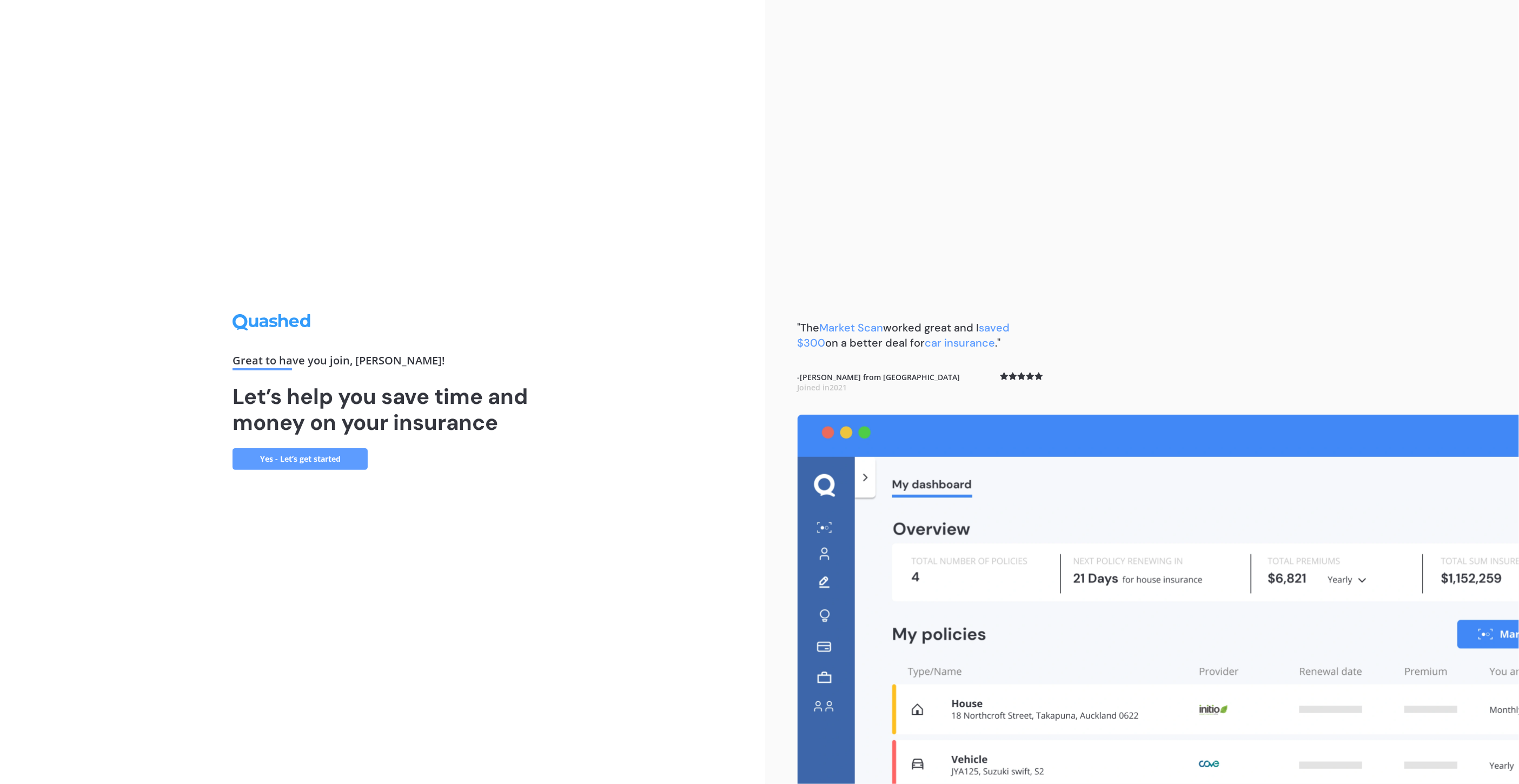
click at [322, 462] on link "Yes - Let’s get started" at bounding box center [300, 459] width 135 height 22
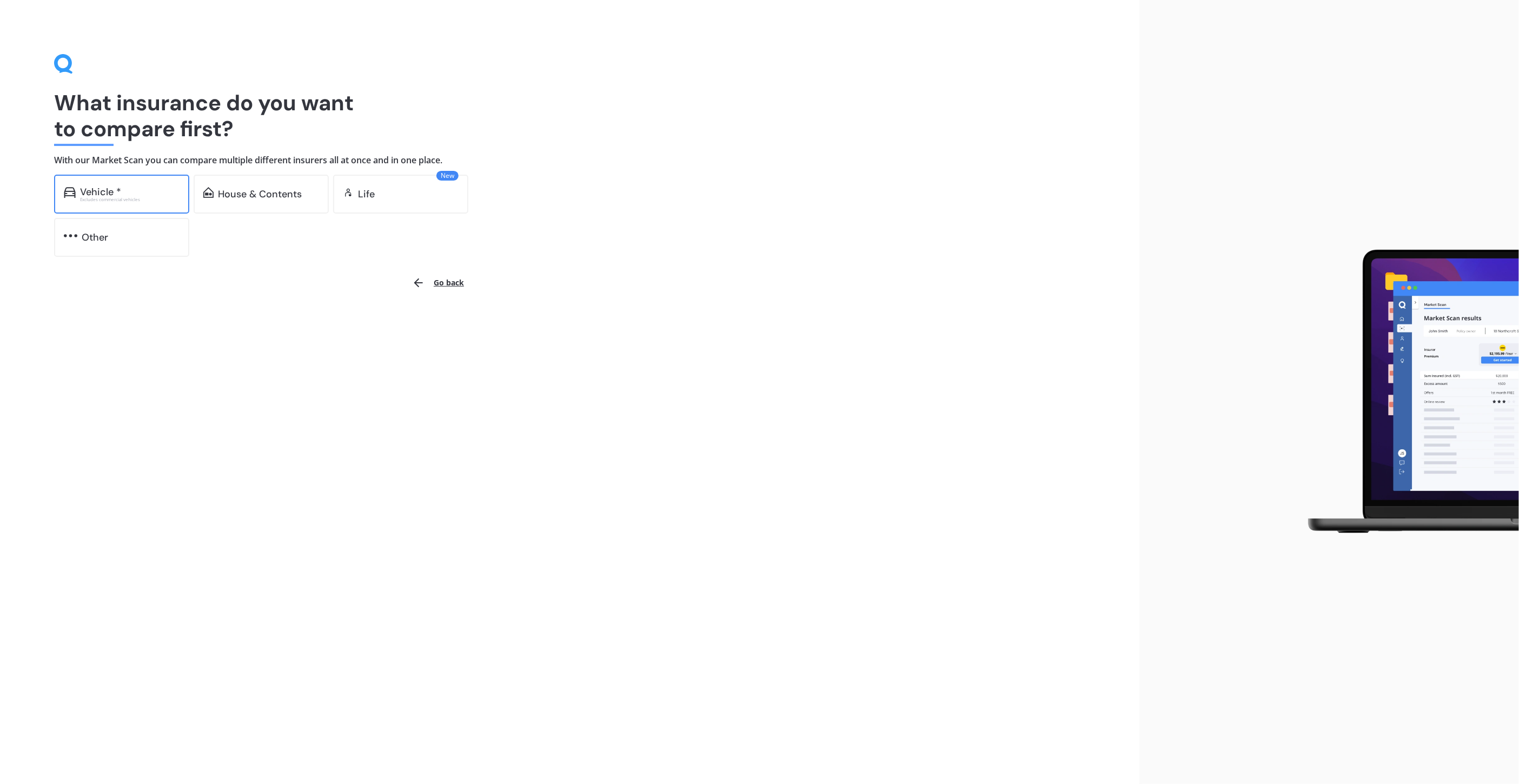
click at [119, 199] on div "Excludes commercial vehicles" at bounding box center [130, 199] width 100 height 4
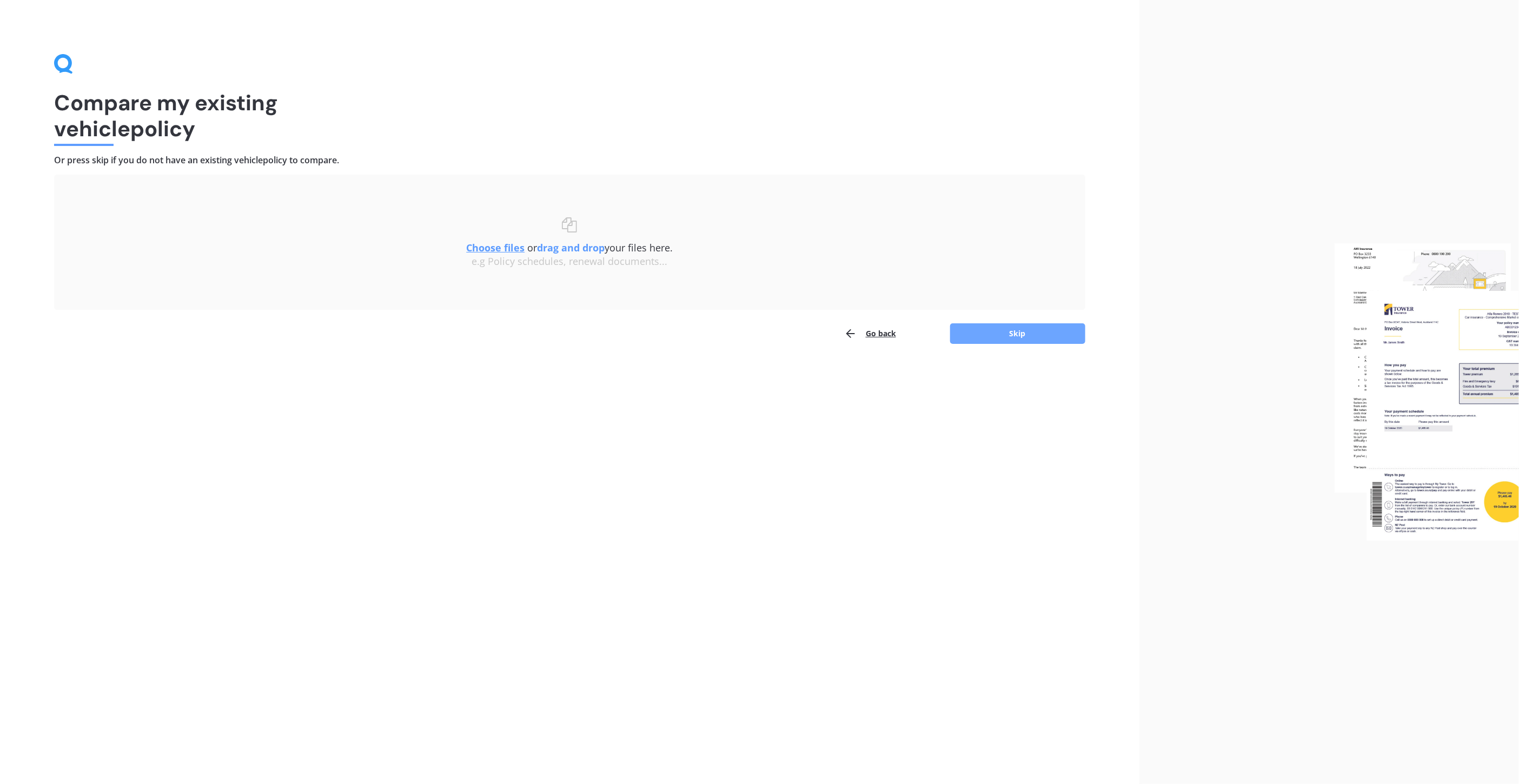
click at [978, 327] on button "Skip" at bounding box center [1017, 333] width 135 height 21
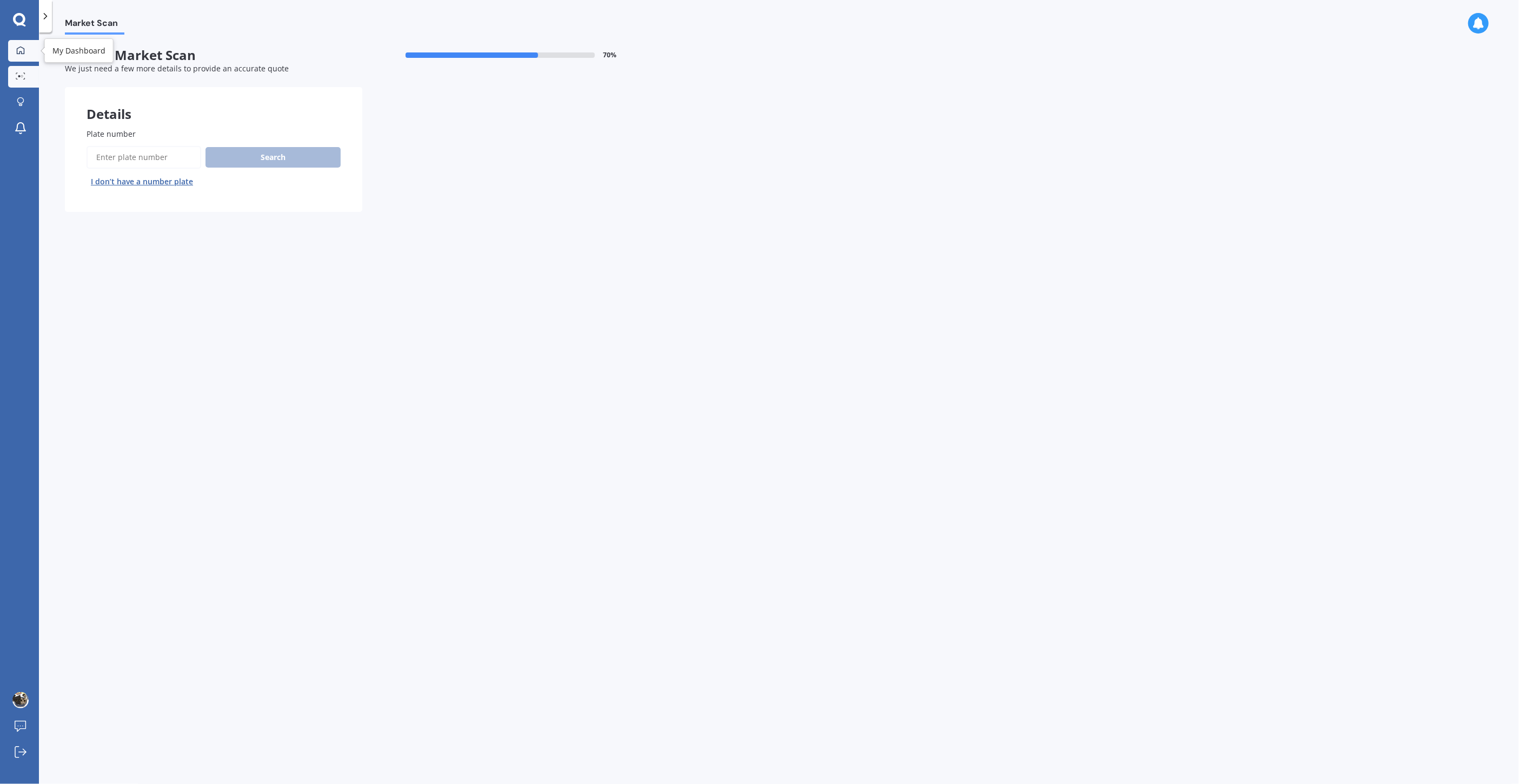
click at [17, 49] on icon at bounding box center [21, 50] width 9 height 9
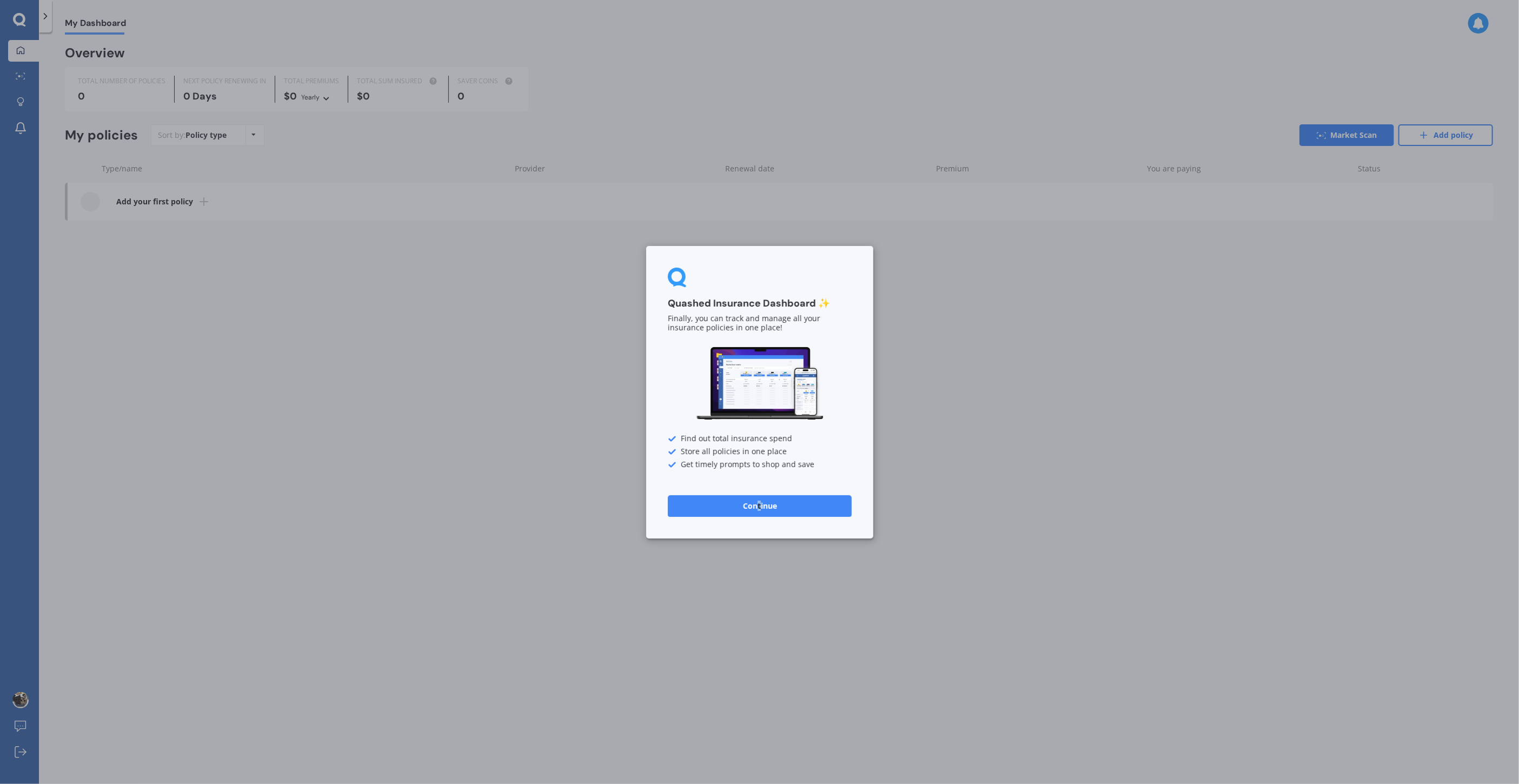
click at [758, 502] on button "Continue" at bounding box center [760, 505] width 184 height 22
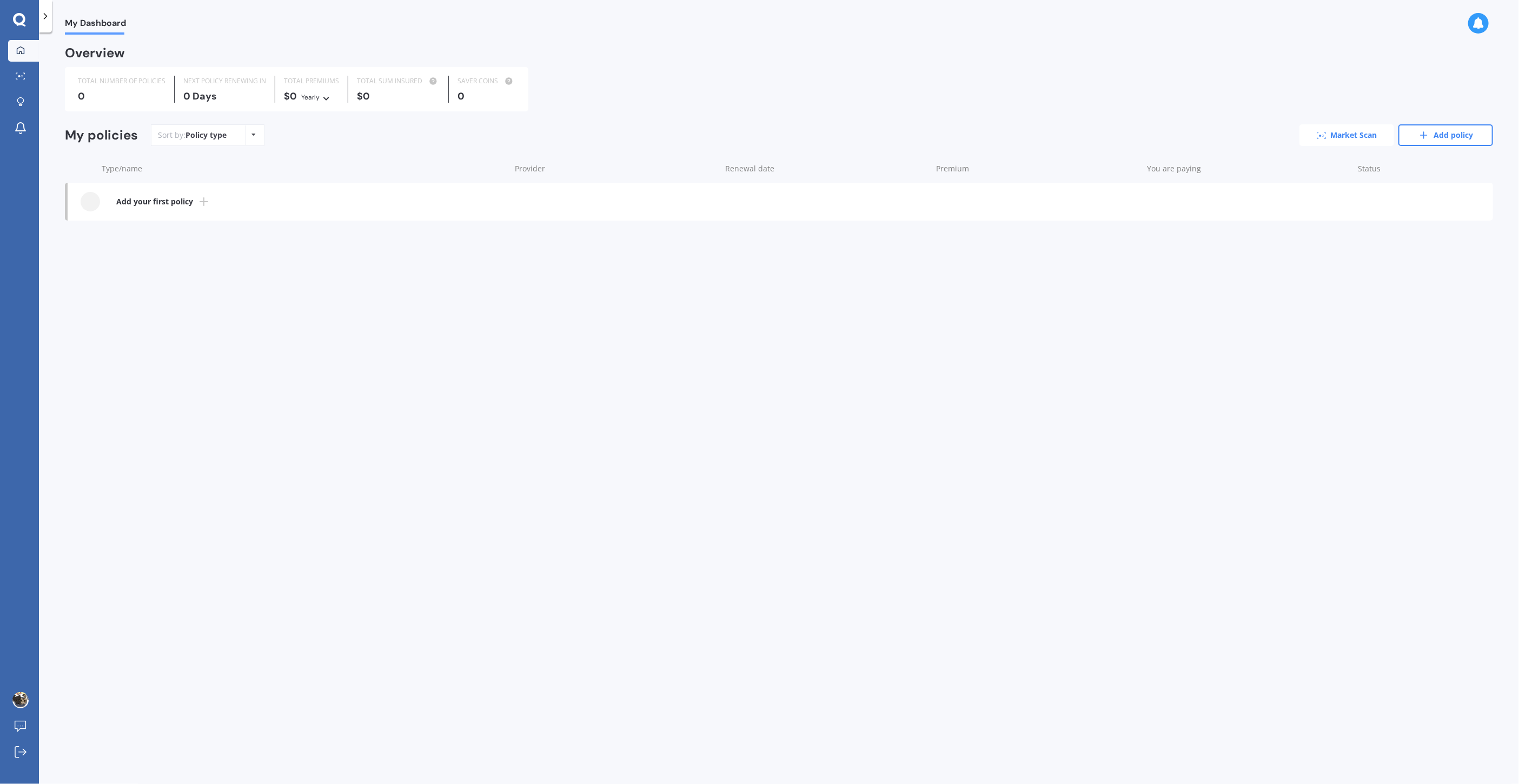
click at [1363, 129] on link "Market Scan" at bounding box center [1347, 135] width 94 height 22
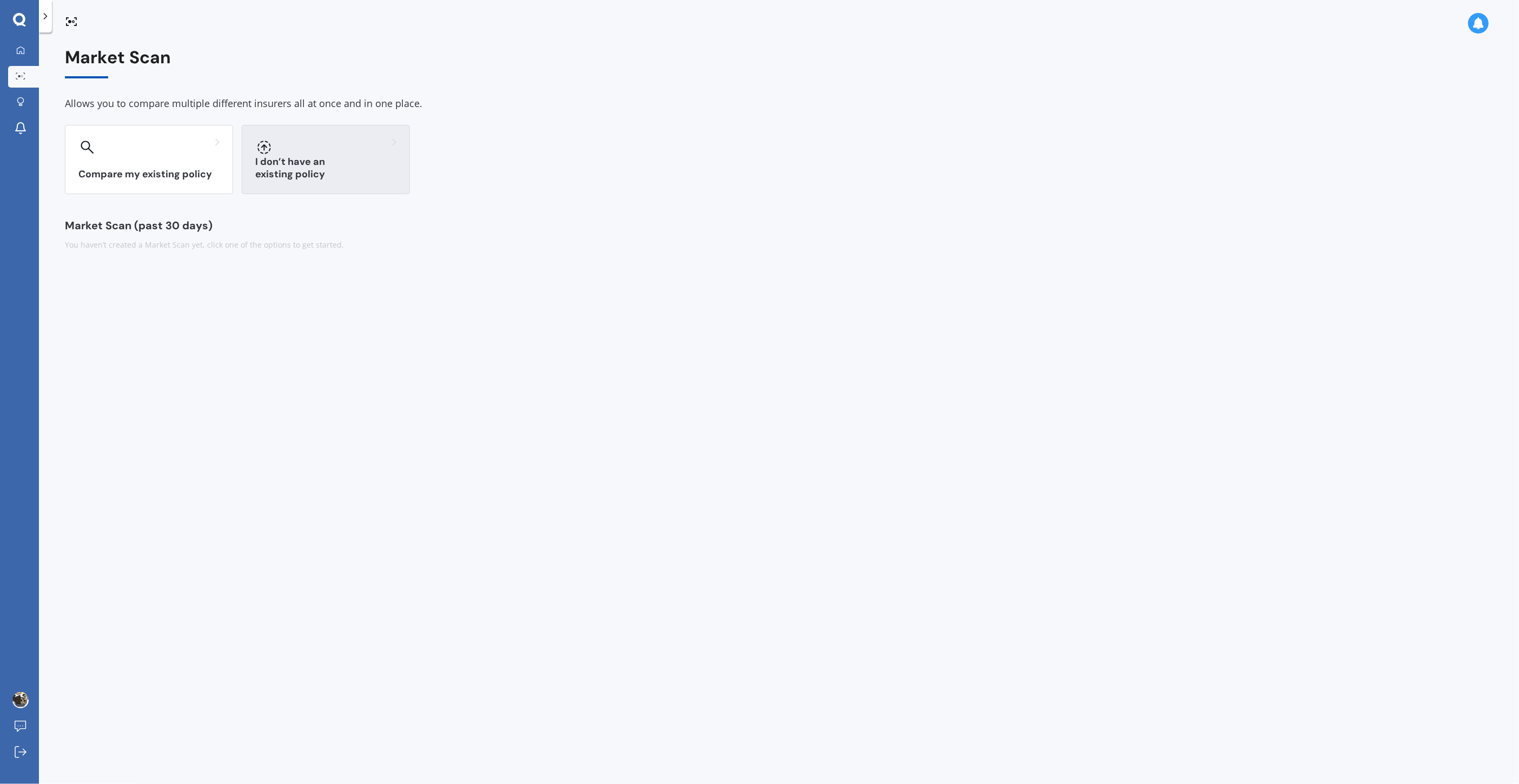
click at [353, 167] on h3 "I don’t have an existing policy" at bounding box center [326, 168] width 141 height 25
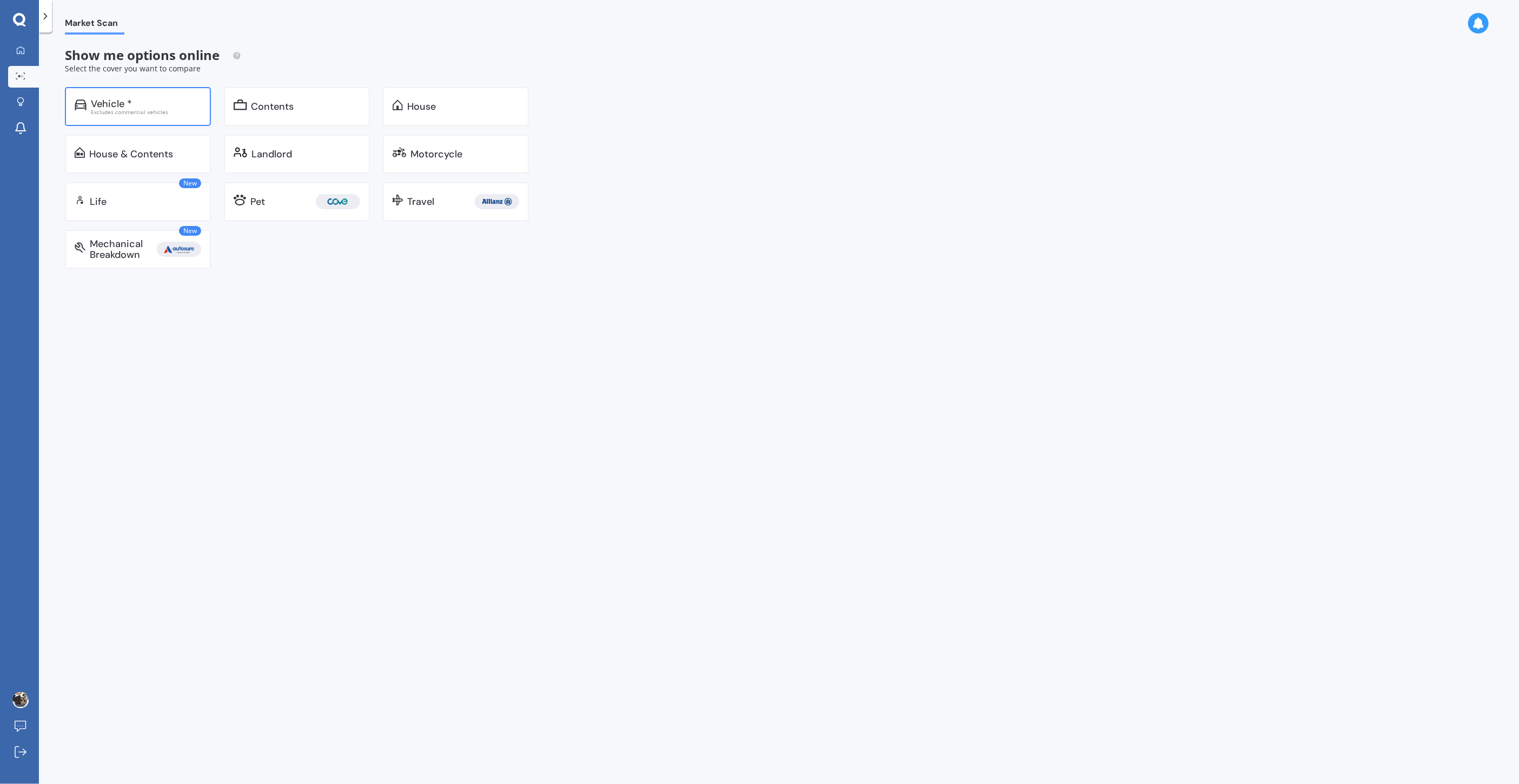
click at [176, 119] on div "Vehicle * Excludes commercial vehicles" at bounding box center [138, 107] width 146 height 39
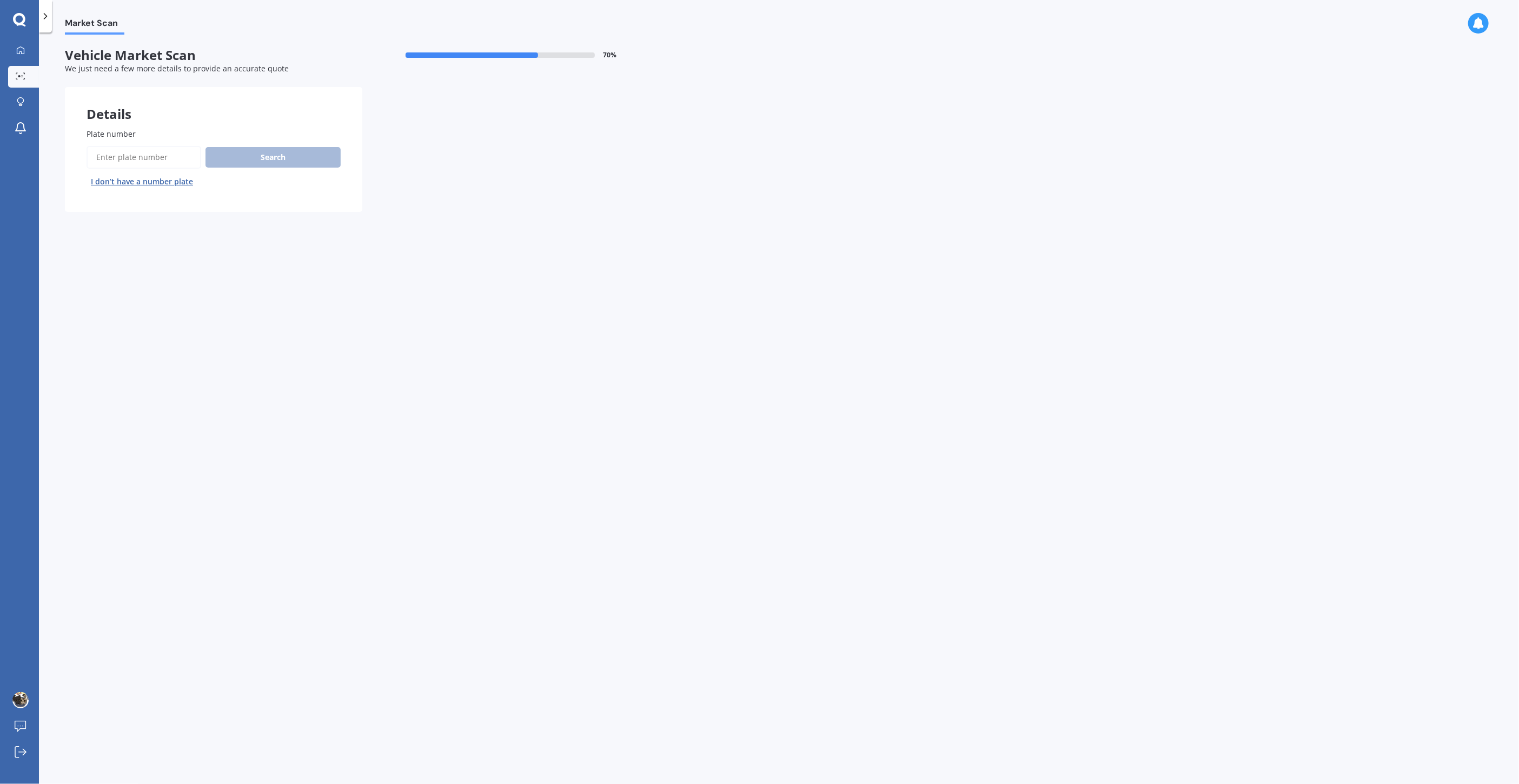
click at [159, 153] on input "Plate number" at bounding box center [144, 157] width 114 height 23
type input "RFF160"
click at [281, 152] on button "Search" at bounding box center [272, 157] width 135 height 21
select select "MAZDA"
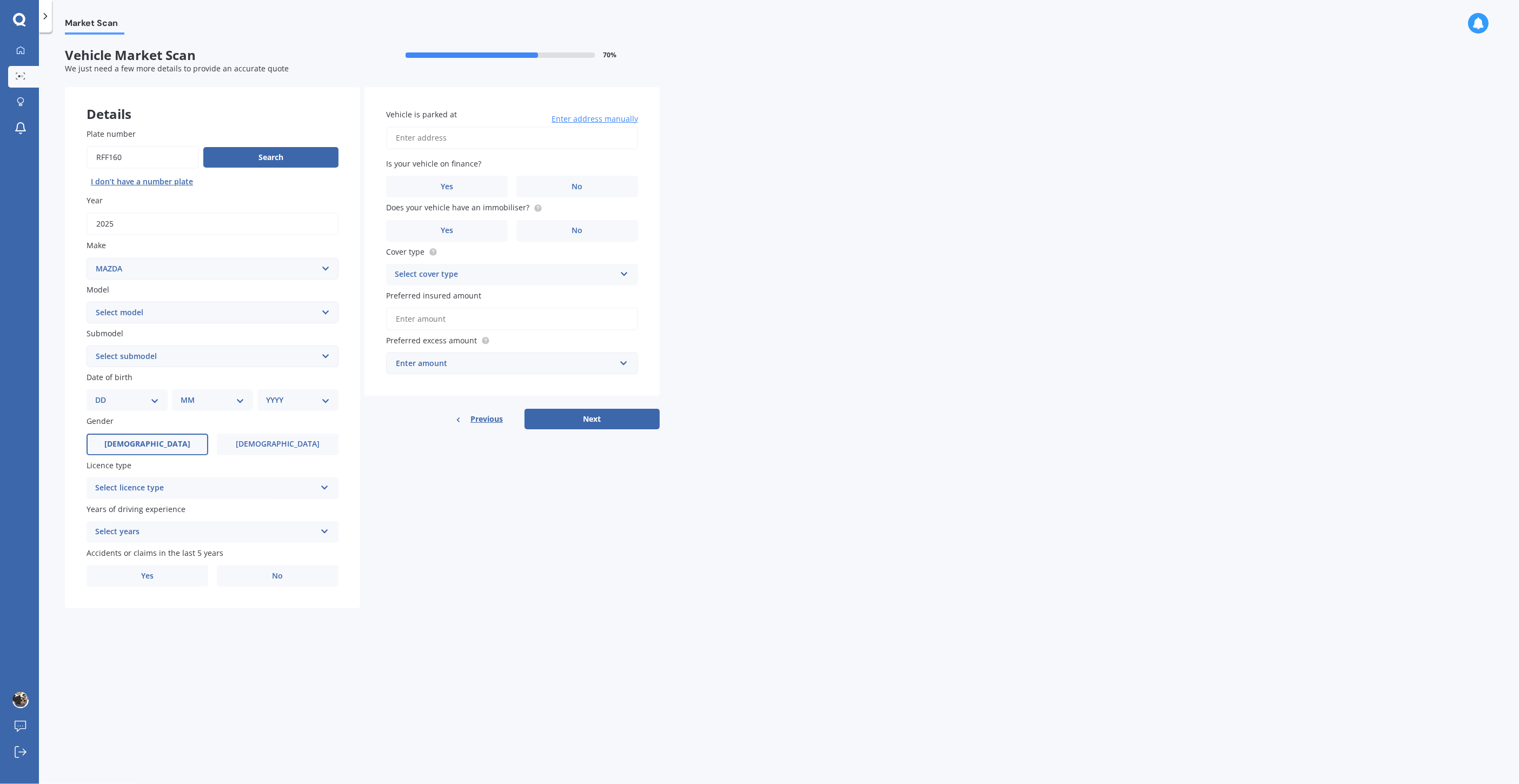
click at [149, 440] on span "[DEMOGRAPHIC_DATA]" at bounding box center [147, 444] width 86 height 9
click at [0, 0] on input "[DEMOGRAPHIC_DATA]" at bounding box center [0, 0] width 0 height 0
click at [302, 483] on div "Select licence type" at bounding box center [205, 488] width 221 height 13
click at [274, 503] on div "NZ Full" at bounding box center [213, 509] width 251 height 19
click at [261, 531] on div "Select years" at bounding box center [205, 532] width 221 height 13
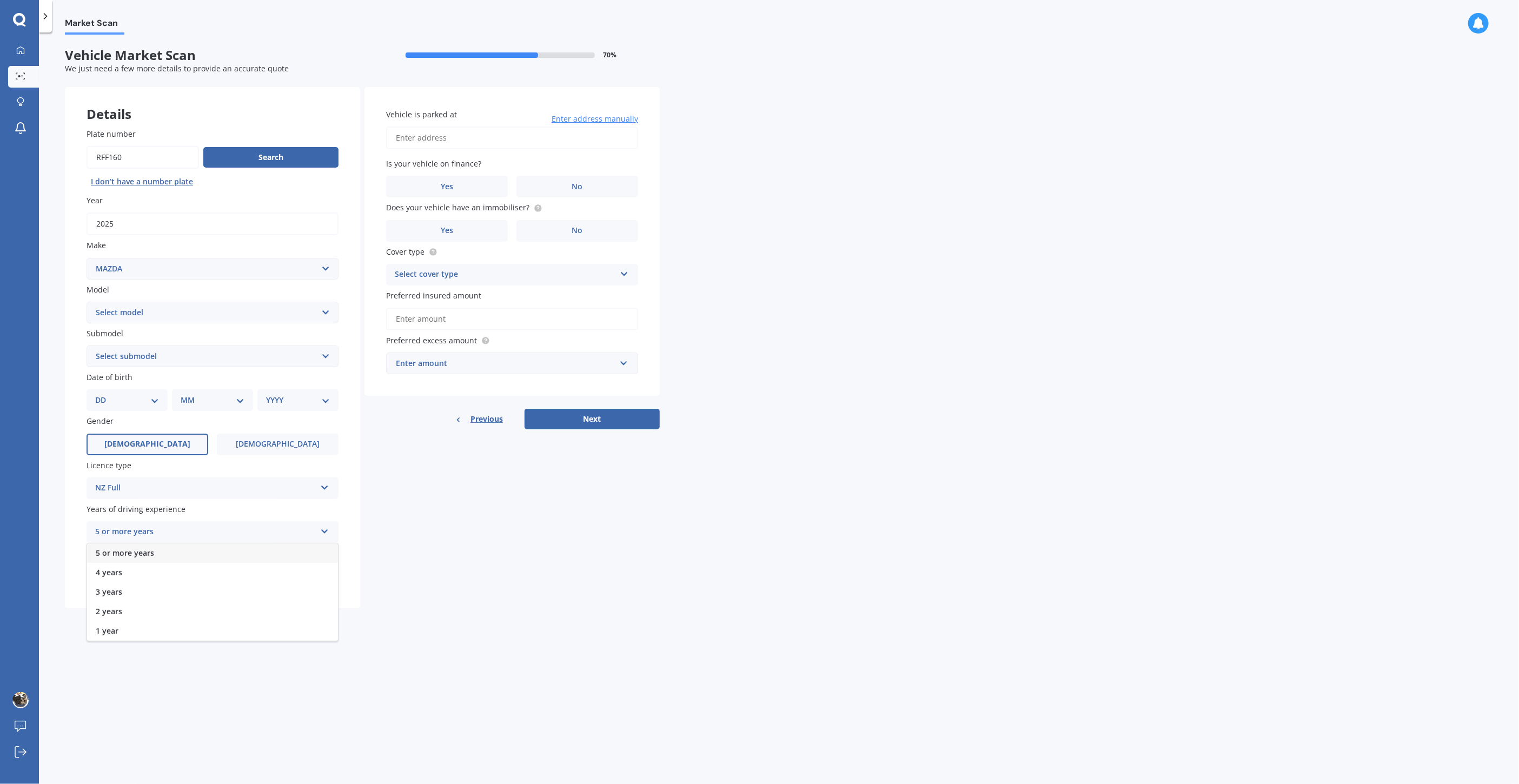
click at [232, 552] on div "5 or more years" at bounding box center [213, 553] width 251 height 19
click at [296, 578] on label "No" at bounding box center [278, 575] width 121 height 22
click at [0, 0] on input "No" at bounding box center [0, 0] width 0 height 0
click at [153, 400] on select "DD 01 02 03 04 05 06 07 08 09 10 11 12 13 14 15 16 17 18 19 20 21 22 23 24 25 2…" at bounding box center [127, 400] width 64 height 12
click at [150, 356] on select "Select submodel" at bounding box center [212, 356] width 252 height 22
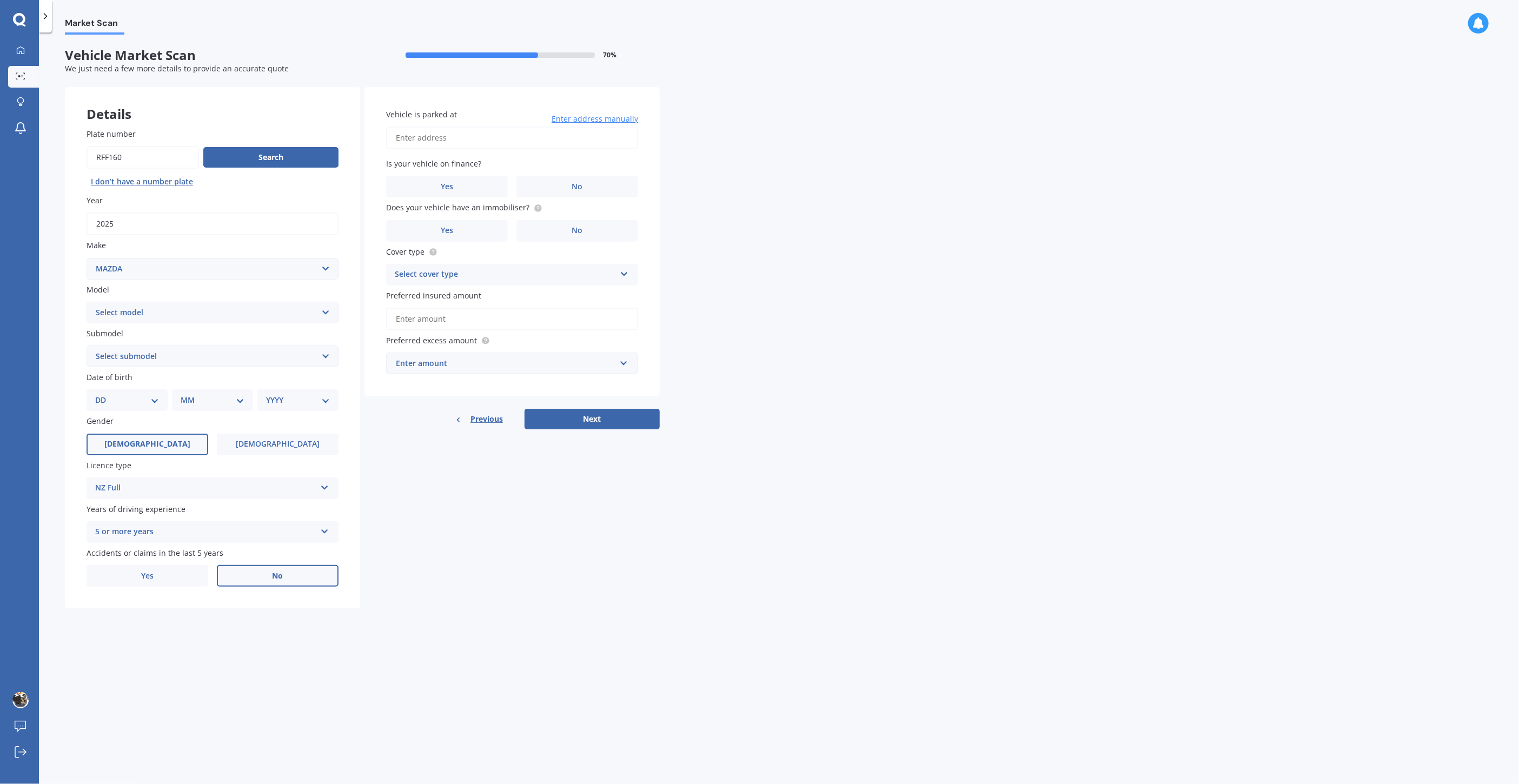
click at [183, 353] on select "Select submodel" at bounding box center [212, 356] width 252 height 22
click at [184, 351] on select "Select submodel" at bounding box center [212, 356] width 252 height 22
click at [204, 348] on select "Select submodel" at bounding box center [212, 356] width 252 height 22
click at [235, 306] on select "Select model 121 2 3 323 323 / Familia 6 626 929 Atenza Autozam Axela AZ3 B2000…" at bounding box center [212, 312] width 252 height 22
click at [237, 306] on select "Select model 121 2 3 323 323 / Familia 6 626 929 Atenza Autozam Axela AZ3 B2000…" at bounding box center [212, 312] width 252 height 22
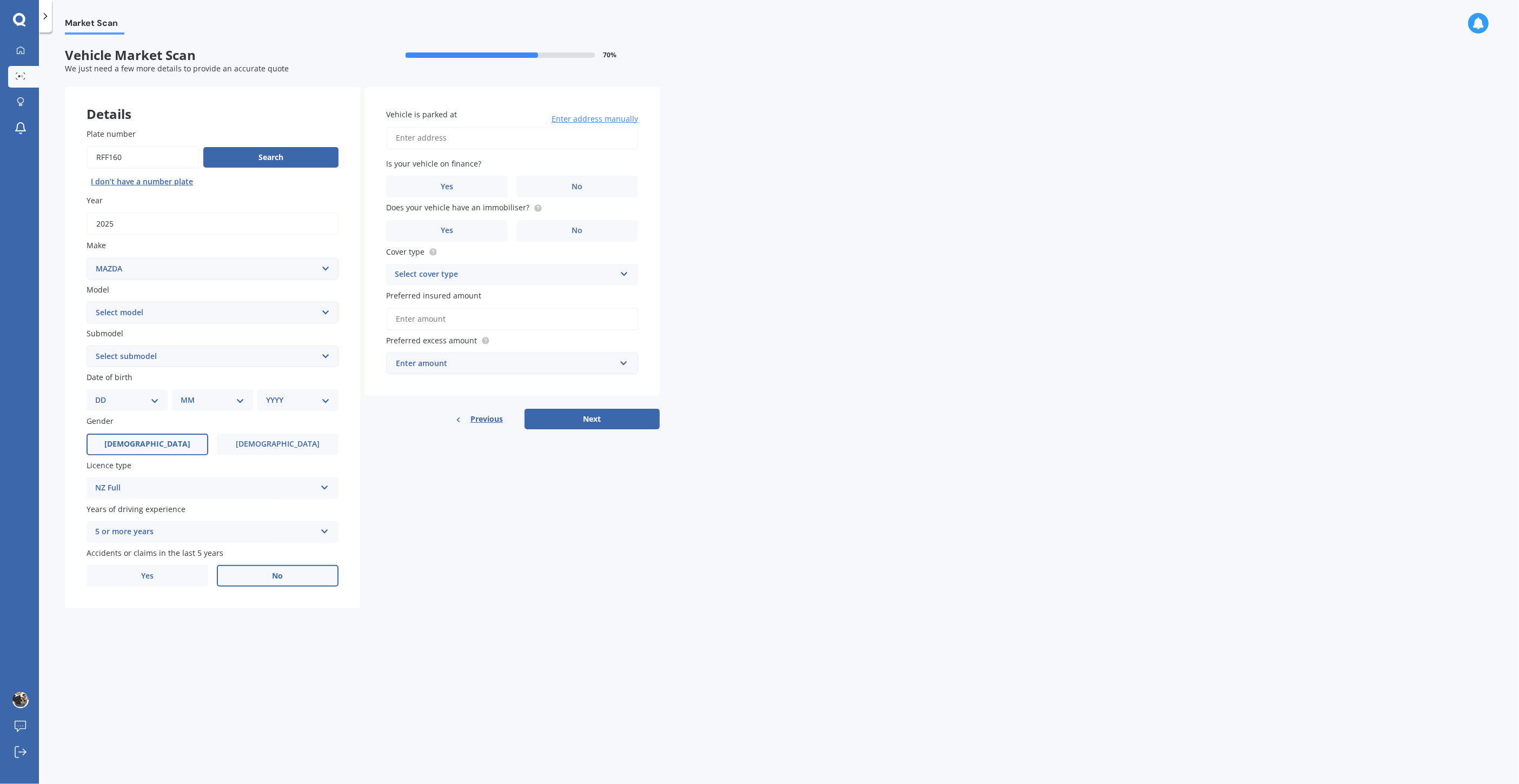
click at [221, 303] on select "Select model 121 2 3 323 323 / Familia 6 626 929 Atenza Autozam Axela AZ3 B2000…" at bounding box center [212, 312] width 252 height 22
select select "CX5"
click at [87, 302] on select "Select model 121 2 3 323 323 / Familia 6 626 929 Atenza Autozam Axela AZ3 B2000…" at bounding box center [212, 312] width 252 height 22
click at [152, 350] on select "Select submodel 2.2 Diesel 2WD XD 2.5S 4WD Diesel Limited 4WD GSX 2.2 Diesel St…" at bounding box center [212, 356] width 252 height 22
click at [493, 534] on div "Details Plate number Search I don’t have a number plate Year [DATE] Make Select…" at bounding box center [362, 348] width 595 height 522
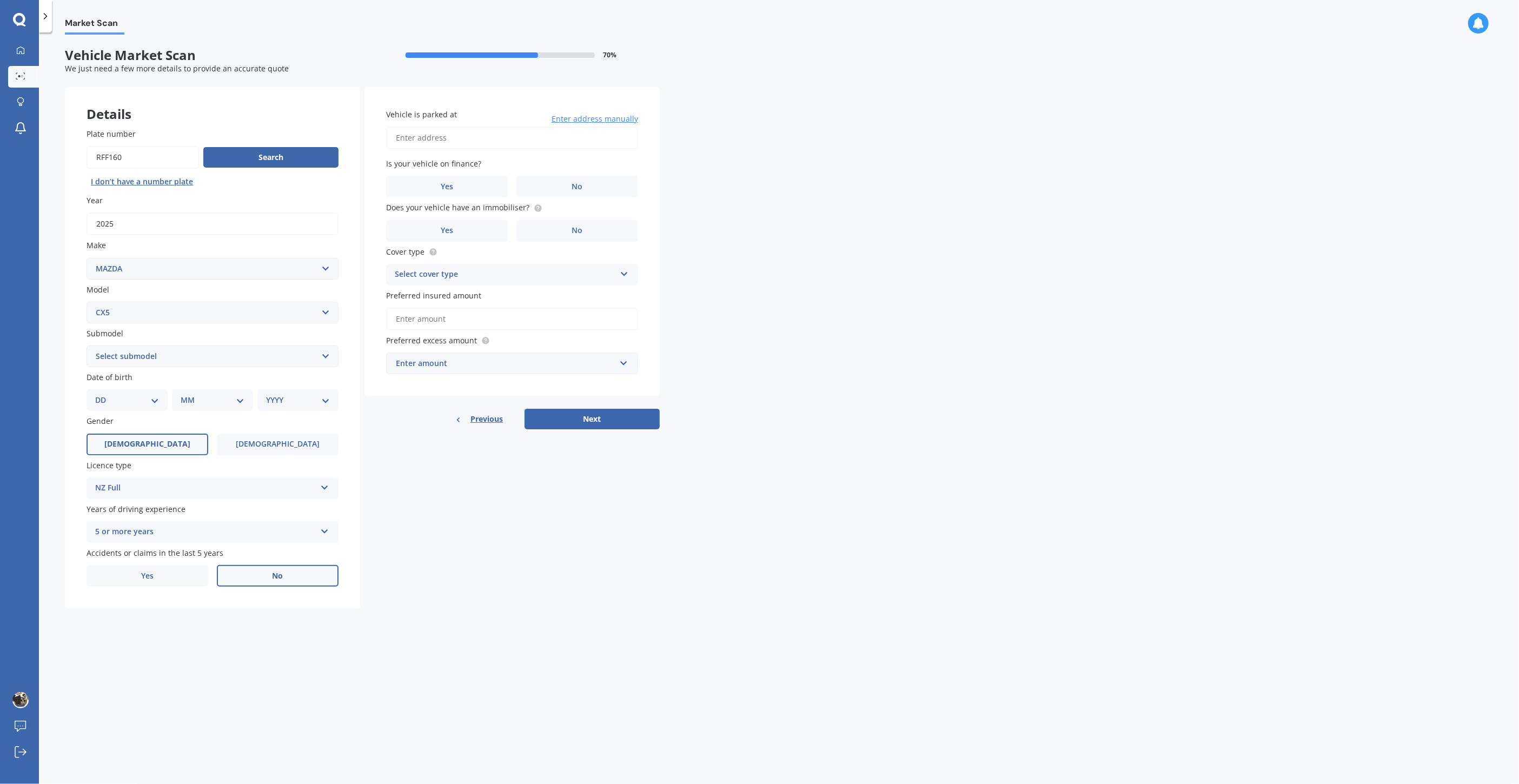
click at [136, 396] on select "DD 01 02 03 04 05 06 07 08 09 10 11 12 13 14 15 16 17 18 19 20 21 22 23 24 25 2…" at bounding box center [127, 400] width 64 height 12
click at [144, 394] on select "DD 01 02 03 04 05 06 07 08 09 10 11 12 13 14 15 16 17 18 19 20 21 22 23 24 25 2…" at bounding box center [127, 400] width 64 height 12
click at [287, 399] on select "YYYY 2025 2024 2023 2022 2021 2020 2019 2018 2017 2016 2015 2014 2013 2012 2011…" at bounding box center [298, 400] width 64 height 12
select select "2000"
click at [266, 394] on select "YYYY 2025 2024 2023 2022 2021 2020 2019 2018 2017 2016 2015 2014 2013 2012 2011…" at bounding box center [298, 400] width 64 height 12
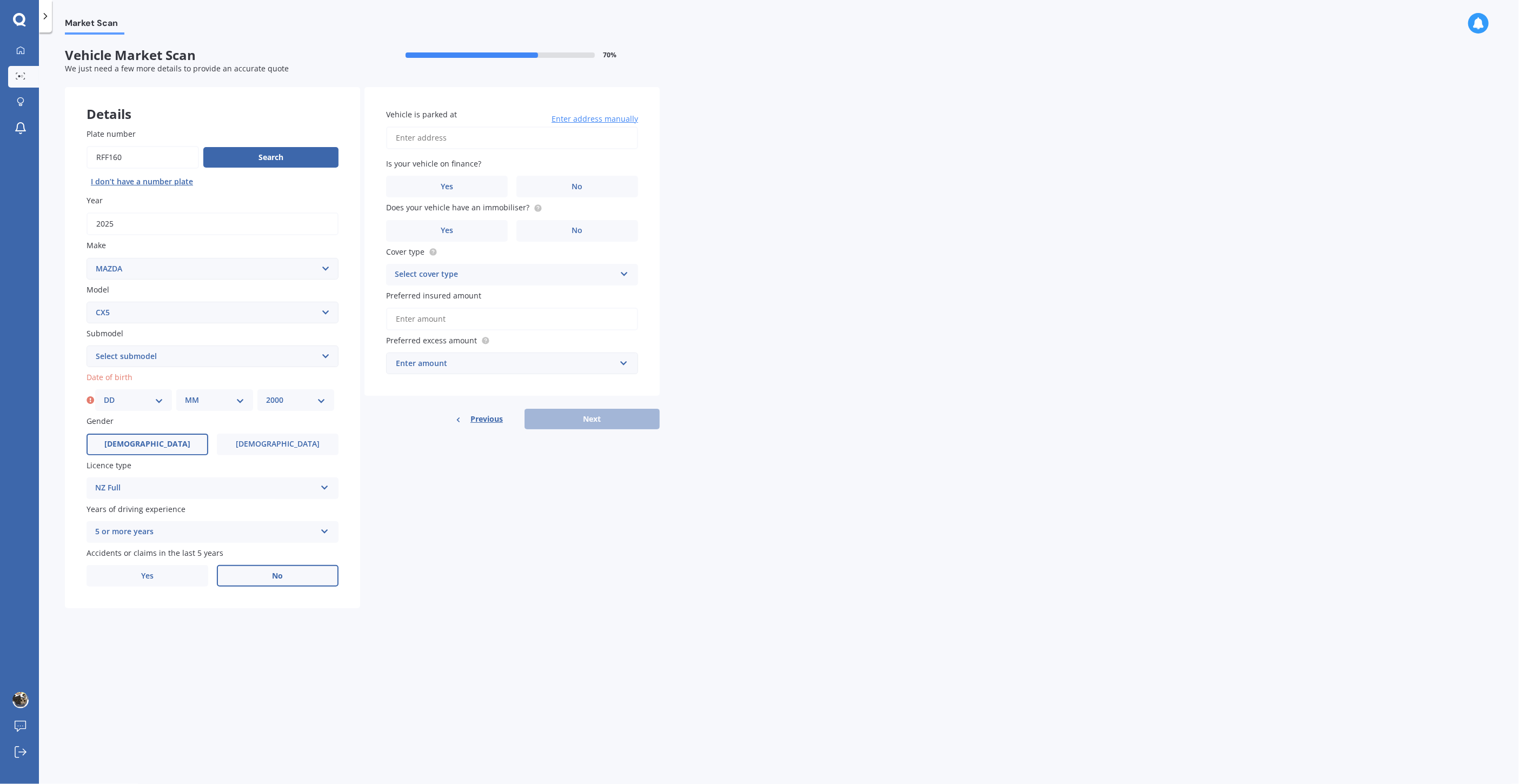
click at [209, 399] on select "MM 01 02 03 04 05 06 07 08 09 10 11 12" at bounding box center [215, 400] width 60 height 12
select select "02"
click at [185, 394] on select "MM 01 02 03 04 05 06 07 08 09 10 11 12" at bounding box center [215, 400] width 60 height 12
click at [154, 397] on select "DD 01 02 03 04 05 06 07 08 09 10 11 12 13 14 15 16 17 18 19 20 21 22 23 24 25 2…" at bounding box center [133, 400] width 60 height 12
select select "25"
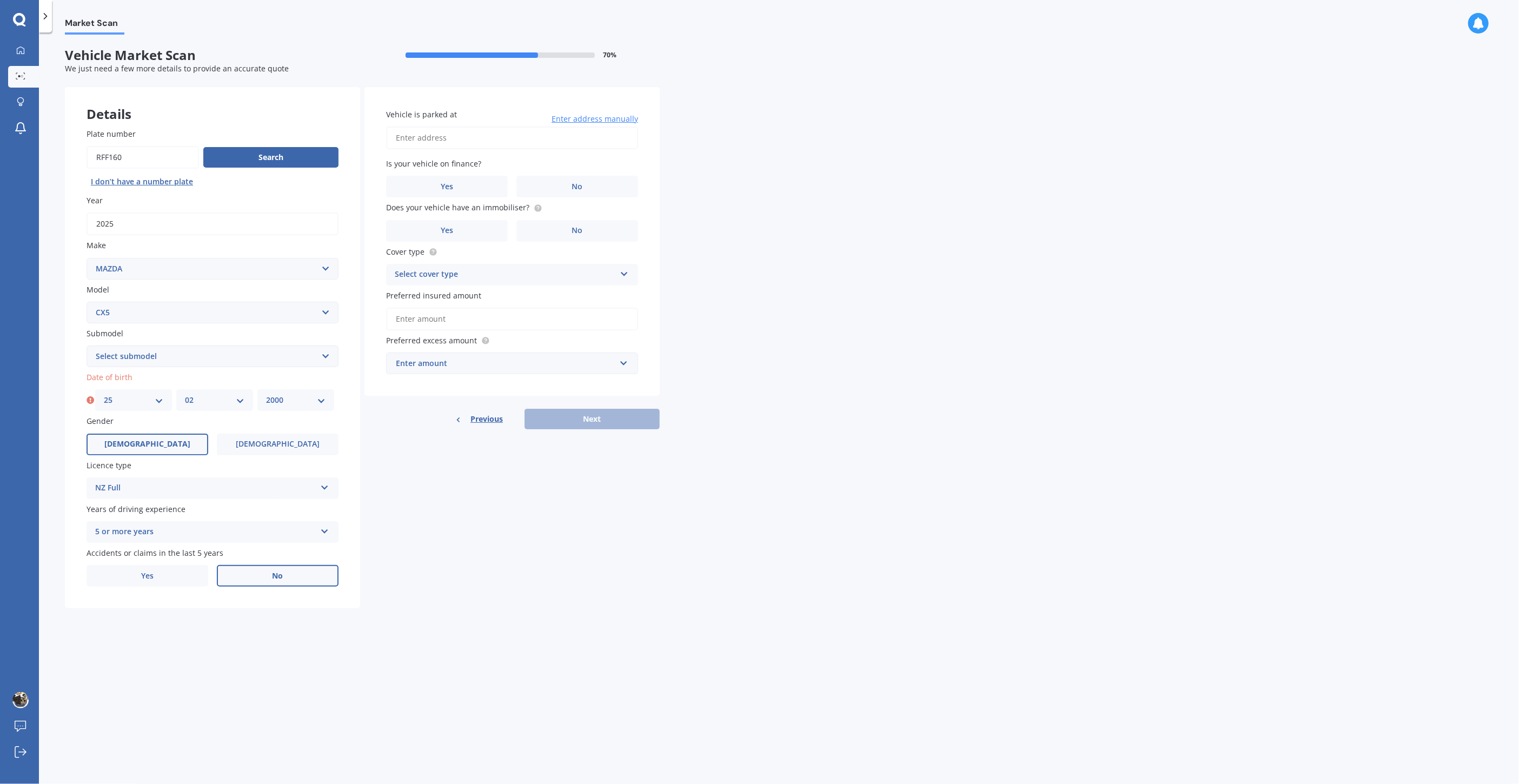
click at [104, 394] on select "DD 01 02 03 04 05 06 07 08 09 10 11 12 13 14 15 16 17 18 19 20 21 22 23 24 25 2…" at bounding box center [133, 400] width 60 height 12
click at [397, 518] on div "Details Plate number Search I don’t have a number plate Year [DATE] Make Select…" at bounding box center [362, 348] width 595 height 522
click at [466, 135] on input "Vehicle is parked at" at bounding box center [512, 138] width 252 height 23
type input "[STREET_ADDRESS][PERSON_NAME]"
click at [709, 157] on div "Market Scan Vehicle Market Scan 70 % We just need a few more details to provide…" at bounding box center [779, 410] width 1480 height 752
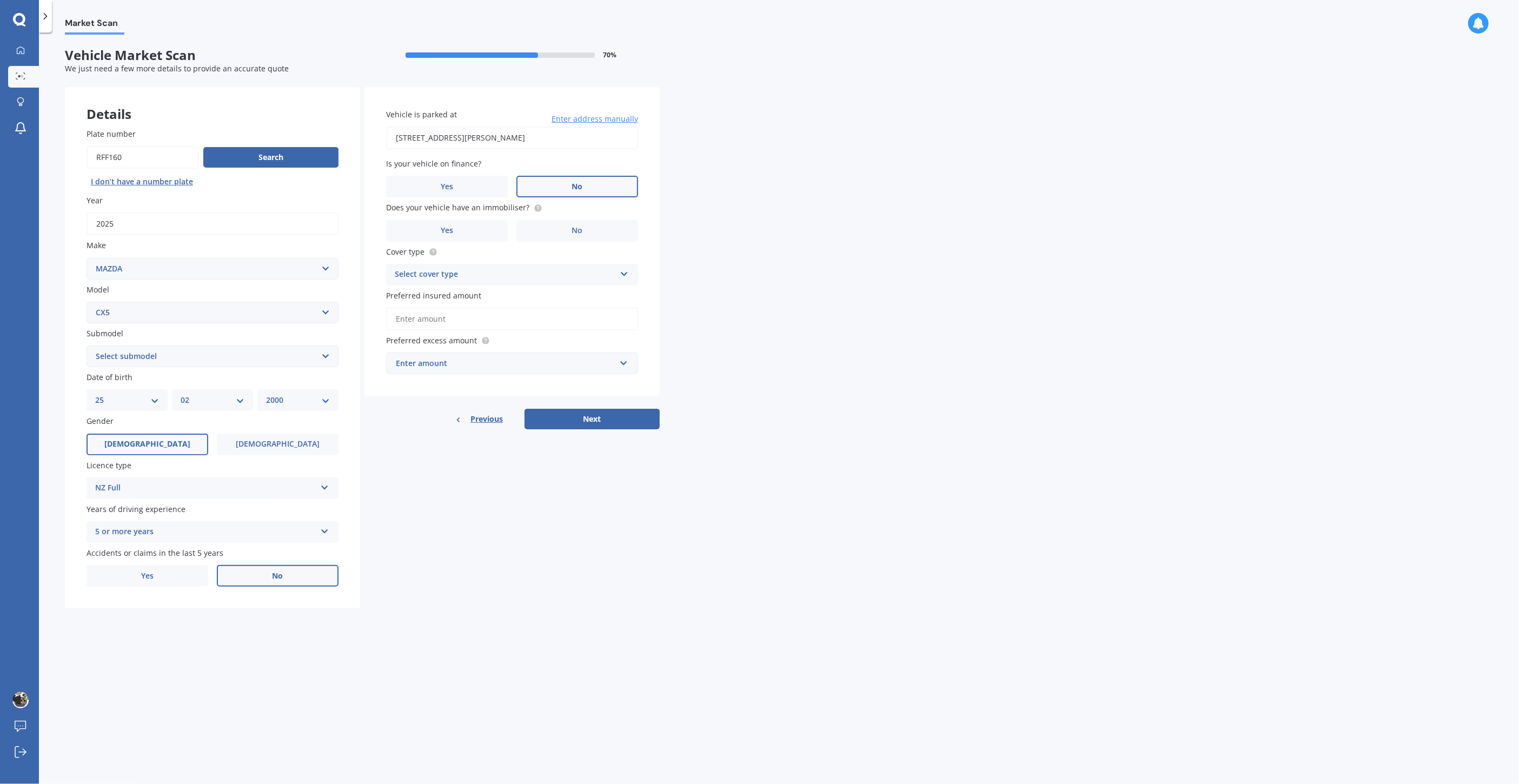
click at [554, 179] on label "No" at bounding box center [577, 186] width 121 height 22
click at [0, 0] on input "No" at bounding box center [0, 0] width 0 height 0
click at [551, 230] on label "No" at bounding box center [577, 230] width 121 height 22
click at [0, 0] on input "No" at bounding box center [0, 0] width 0 height 0
click at [489, 207] on span "Does your vehicle have an immobiliser?" at bounding box center [458, 207] width 143 height 10
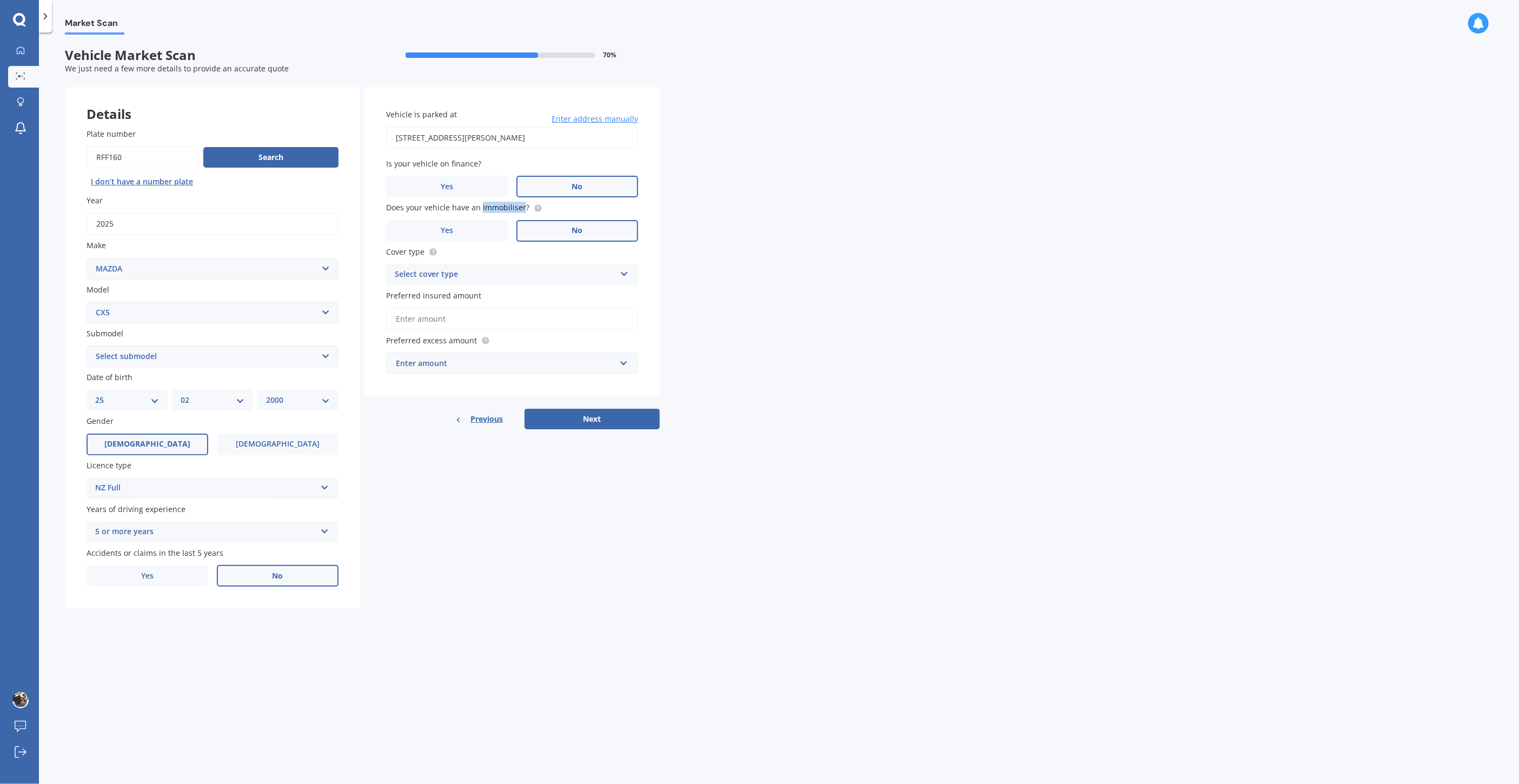
click at [489, 207] on span "Does your vehicle have an immobiliser?" at bounding box center [458, 207] width 143 height 10
click at [489, 206] on span "Does your vehicle have an immobiliser?" at bounding box center [458, 207] width 143 height 10
click at [482, 186] on div at bounding box center [482, 186] width 0 height 0
click at [742, 230] on div "Market Scan Vehicle Market Scan 70 % We just need a few more details to provide…" at bounding box center [779, 410] width 1480 height 752
click at [545, 265] on div "Select cover type Comprehensive Third Party, Fire & Theft Third Party" at bounding box center [512, 275] width 252 height 22
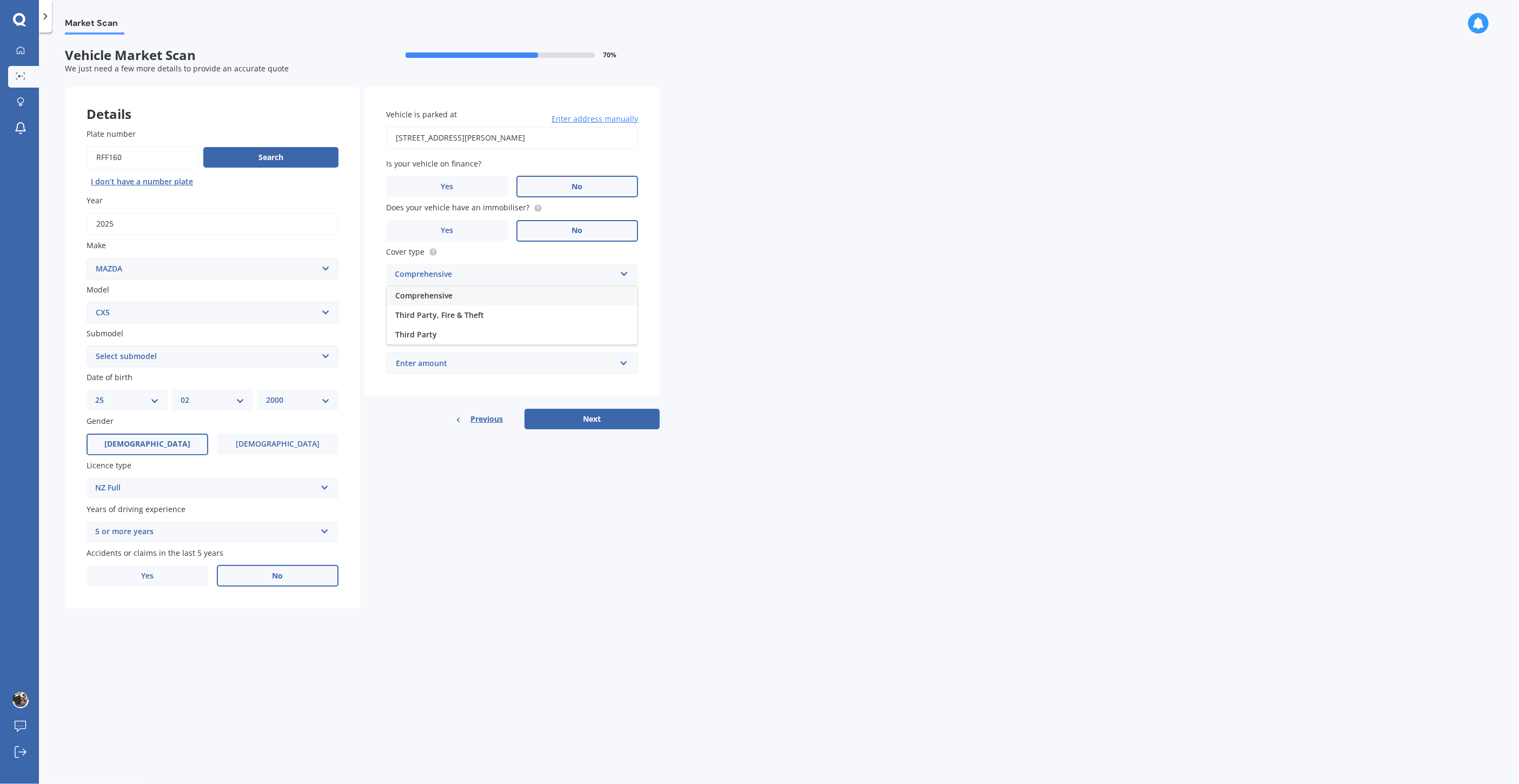
click at [505, 293] on div "Comprehensive" at bounding box center [512, 295] width 251 height 19
click at [515, 316] on input "Preferred insured amount" at bounding box center [512, 319] width 252 height 23
click at [760, 316] on div "Market Scan Vehicle Market Scan 70 % We just need a few more details to provide…" at bounding box center [779, 410] width 1480 height 752
click at [265, 353] on select "Select submodel 2.2 Diesel 2WD XD 2.5S 4WD Diesel Limited 4WD GSX 2.2 Diesel St…" at bounding box center [212, 356] width 252 height 22
click at [87, 345] on select "Select submodel 2.2 Diesel 2WD XD 2.5S 4WD Diesel Limited 4WD GSX 2.2 Diesel St…" at bounding box center [212, 356] width 252 height 22
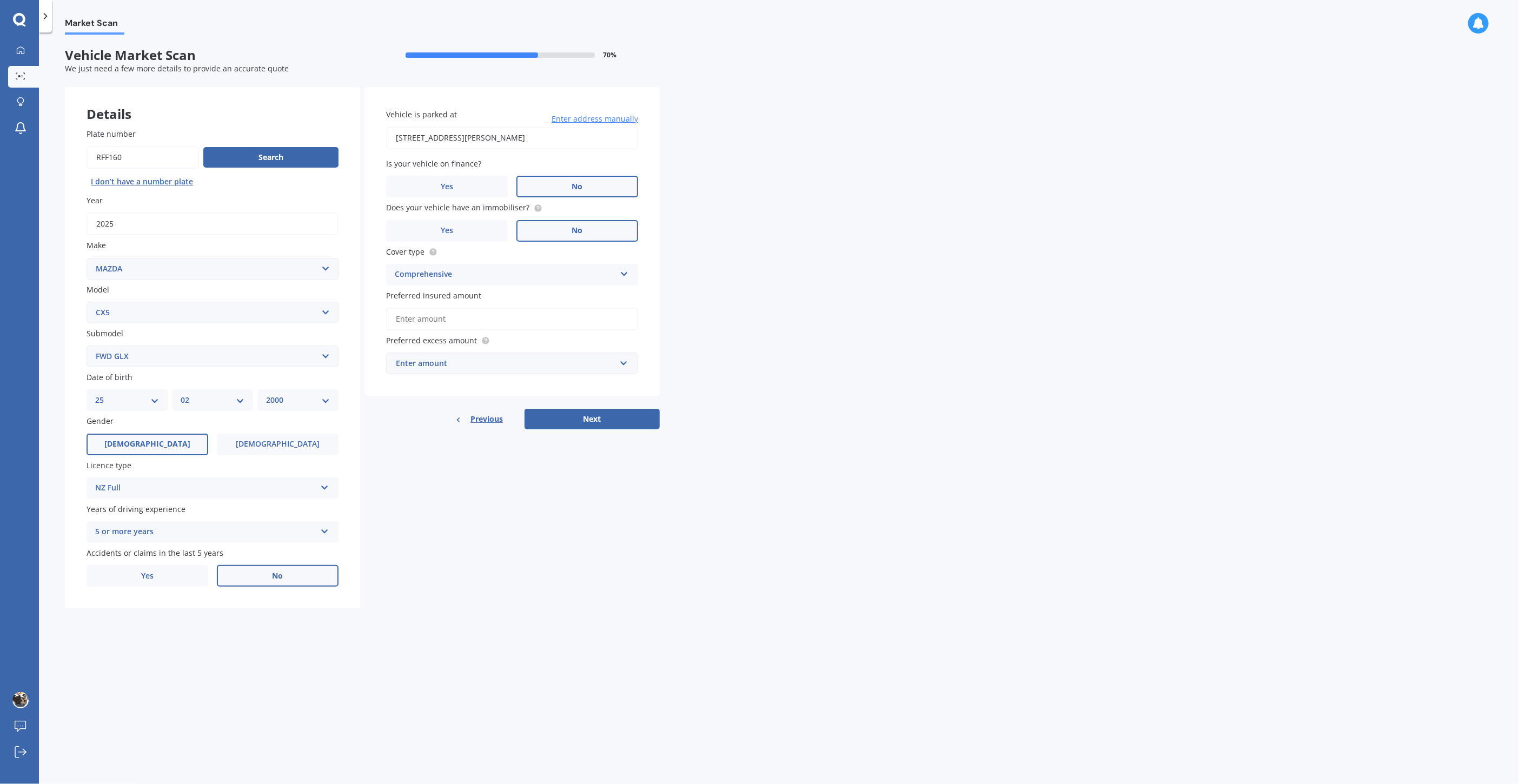
click at [162, 353] on select "Select submodel 2.2 Diesel 2WD XD 2.5S 4WD Diesel Limited 4WD GSX 2.2 Diesel St…" at bounding box center [212, 356] width 252 height 22
select select "STATION WAGON (PETROL)"
click at [87, 345] on select "Select submodel 2.2 Diesel 2WD XD 2.5S 4WD Diesel Limited 4WD GSX 2.2 Diesel St…" at bounding box center [212, 356] width 252 height 22
drag, startPoint x: 498, startPoint y: 510, endPoint x: 535, endPoint y: 505, distance: 37.3
click at [499, 510] on div "Details Plate number Search I don’t have a number plate Year [DATE] Make Select…" at bounding box center [362, 348] width 595 height 522
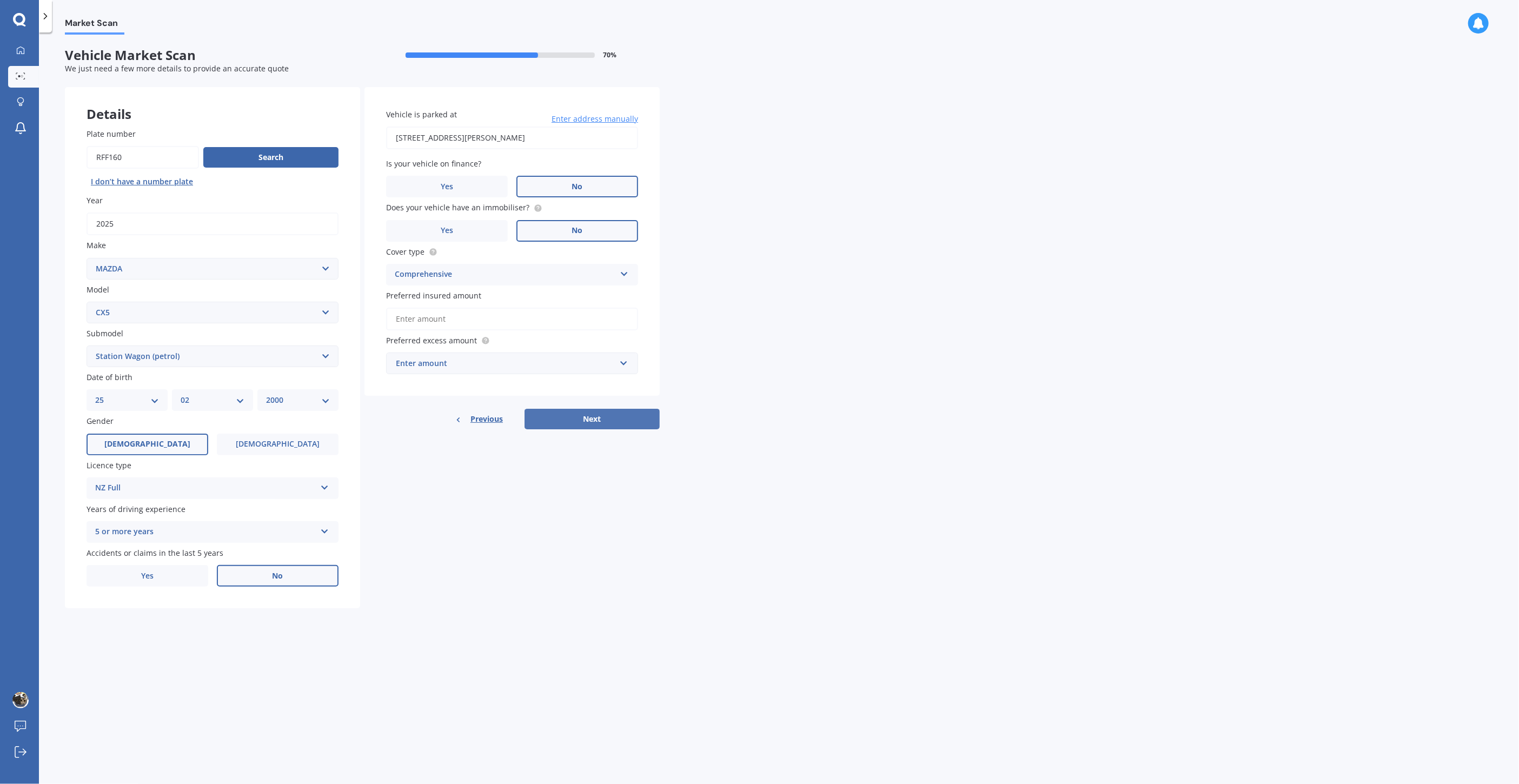
click at [607, 416] on button "Next" at bounding box center [592, 419] width 135 height 21
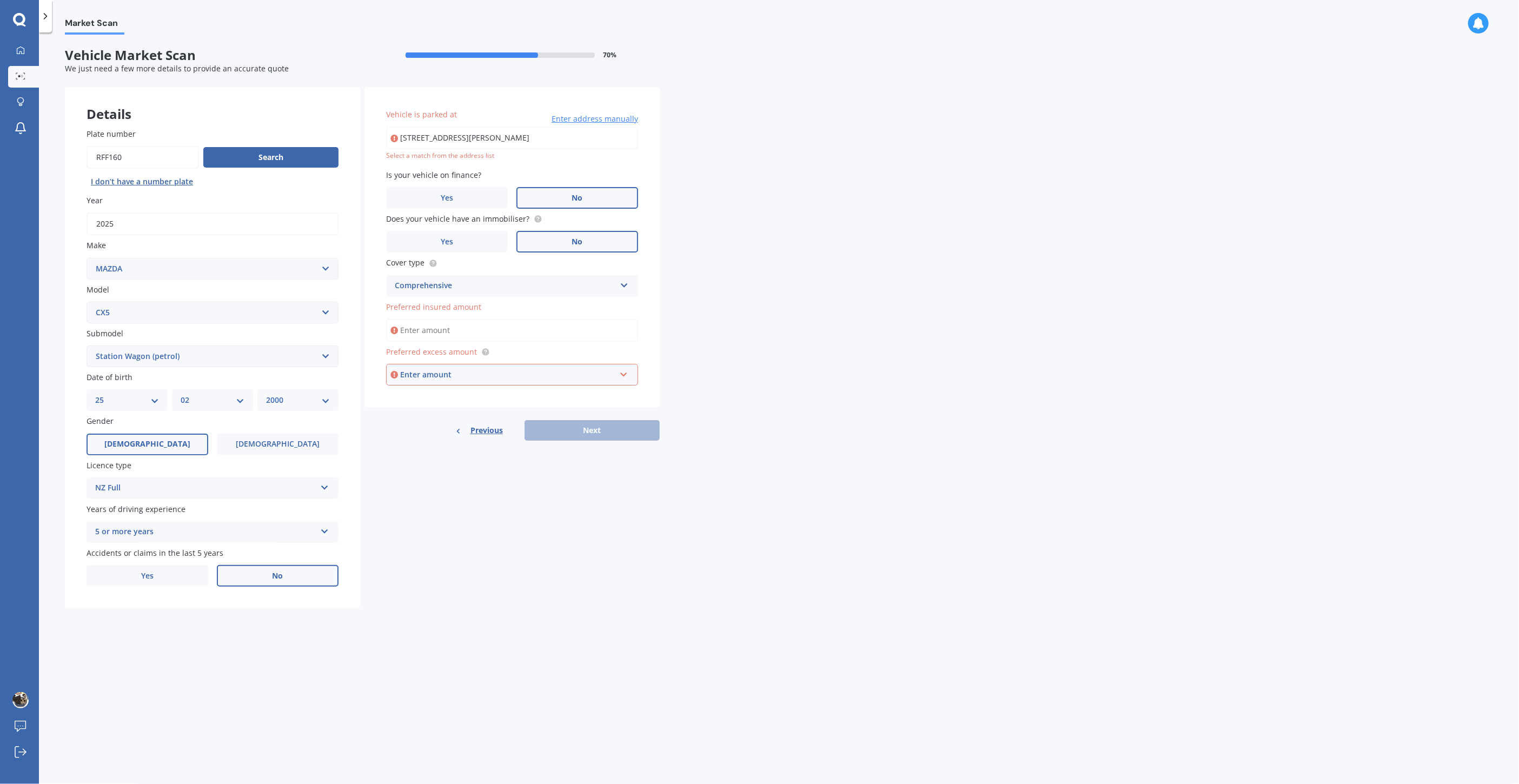
click at [501, 373] on div "Enter amount" at bounding box center [508, 374] width 215 height 12
click at [481, 431] on div "$500" at bounding box center [512, 435] width 251 height 20
click at [480, 323] on input "Preferred insured amount" at bounding box center [512, 330] width 252 height 23
click at [427, 327] on input "Preferred insured amount" at bounding box center [512, 330] width 252 height 23
click at [737, 323] on div "Market Scan Vehicle Market Scan 70 % We just need a few more details to provide…" at bounding box center [779, 410] width 1480 height 752
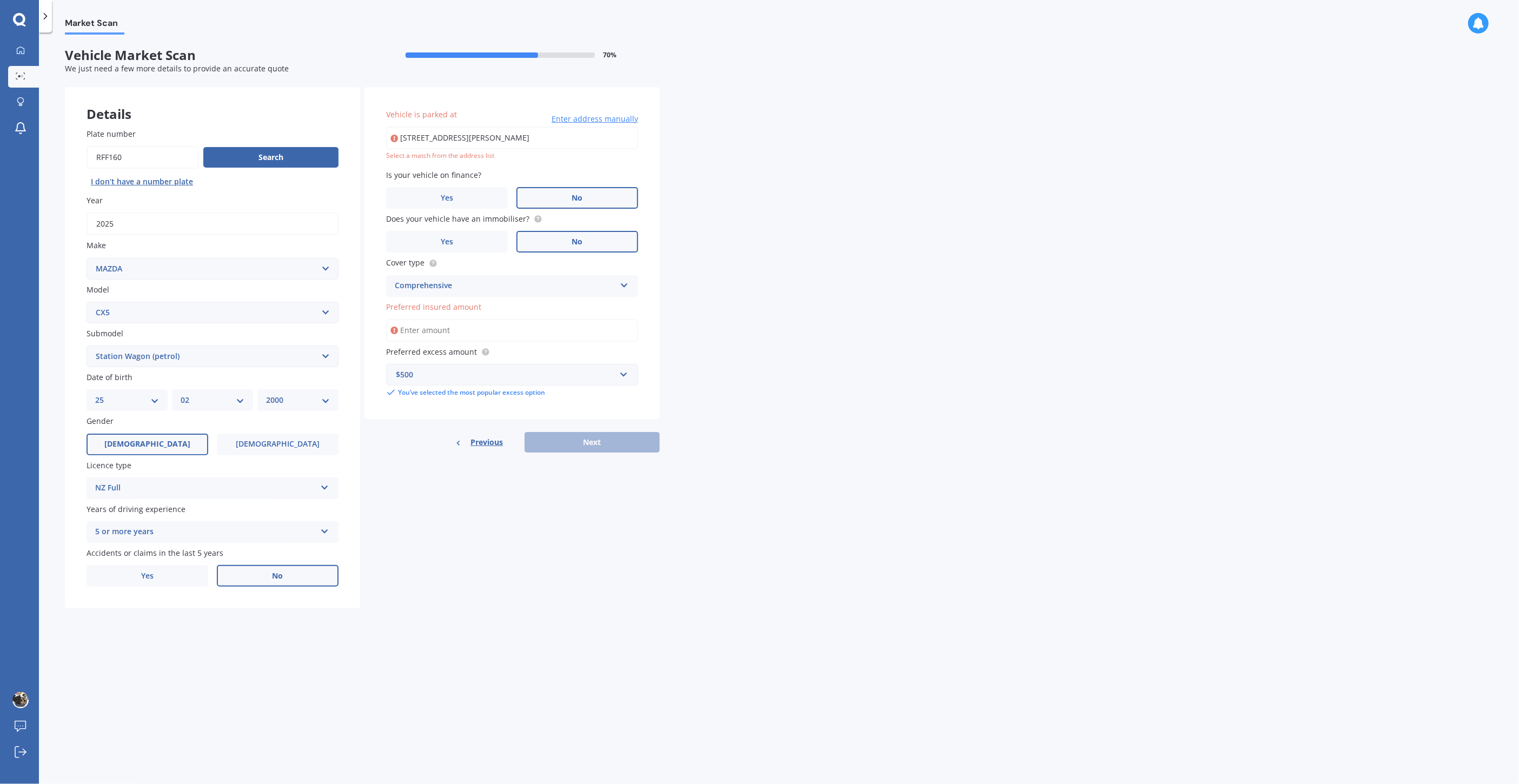
click at [485, 330] on input "Preferred insured amount" at bounding box center [512, 330] width 252 height 23
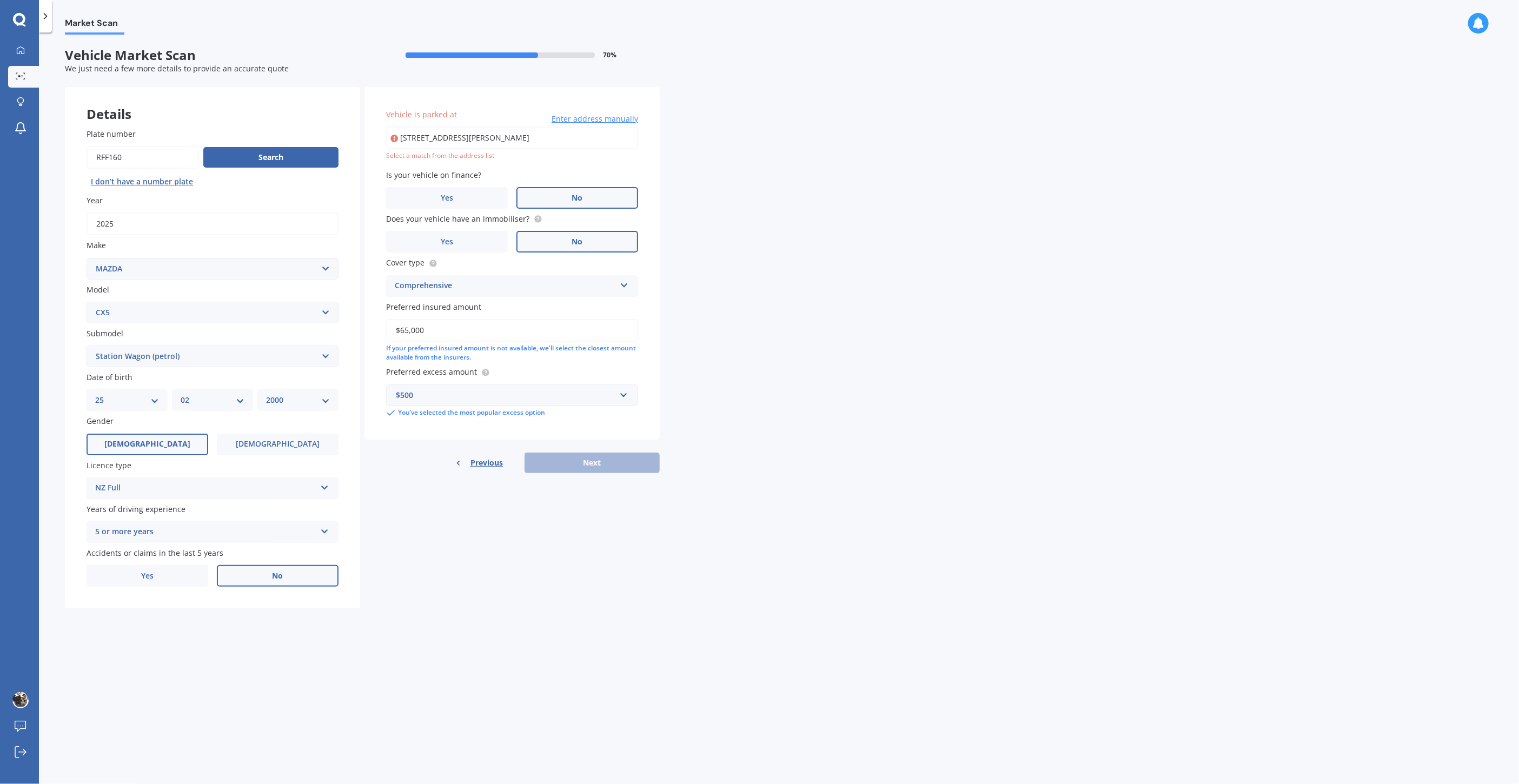
type input "$65,000"
click at [798, 386] on div "Market Scan Vehicle Market Scan 70 % We just need a few more details to provide…" at bounding box center [779, 410] width 1480 height 752
click at [503, 132] on input "[STREET_ADDRESS][PERSON_NAME]" at bounding box center [512, 138] width 252 height 23
click at [541, 135] on input "[STREET_ADDRESS][PERSON_NAME]" at bounding box center [512, 138] width 252 height 23
click at [548, 134] on input "[STREET_ADDRESS][PERSON_NAME]" at bounding box center [512, 138] width 252 height 23
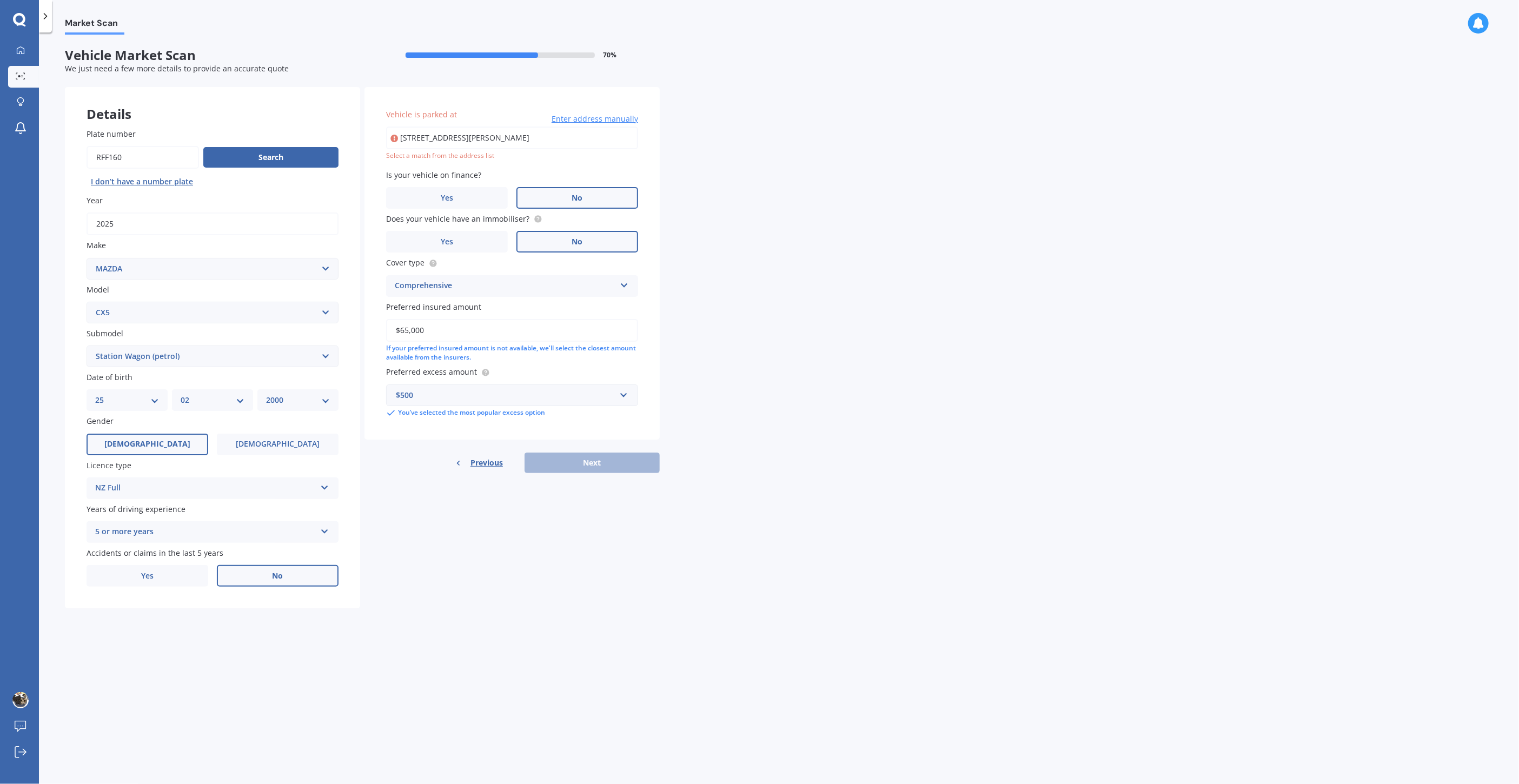
click at [548, 133] on input "[STREET_ADDRESS][PERSON_NAME]" at bounding box center [512, 138] width 252 height 23
drag, startPoint x: 548, startPoint y: 133, endPoint x: 532, endPoint y: 135, distance: 16.1
click at [548, 133] on input "[STREET_ADDRESS][PERSON_NAME]" at bounding box center [512, 138] width 252 height 23
click at [523, 137] on input "[STREET_ADDRESS][PERSON_NAME]" at bounding box center [512, 138] width 252 height 23
click at [508, 138] on input "[STREET_ADDRESS][PERSON_NAME]" at bounding box center [512, 138] width 252 height 23
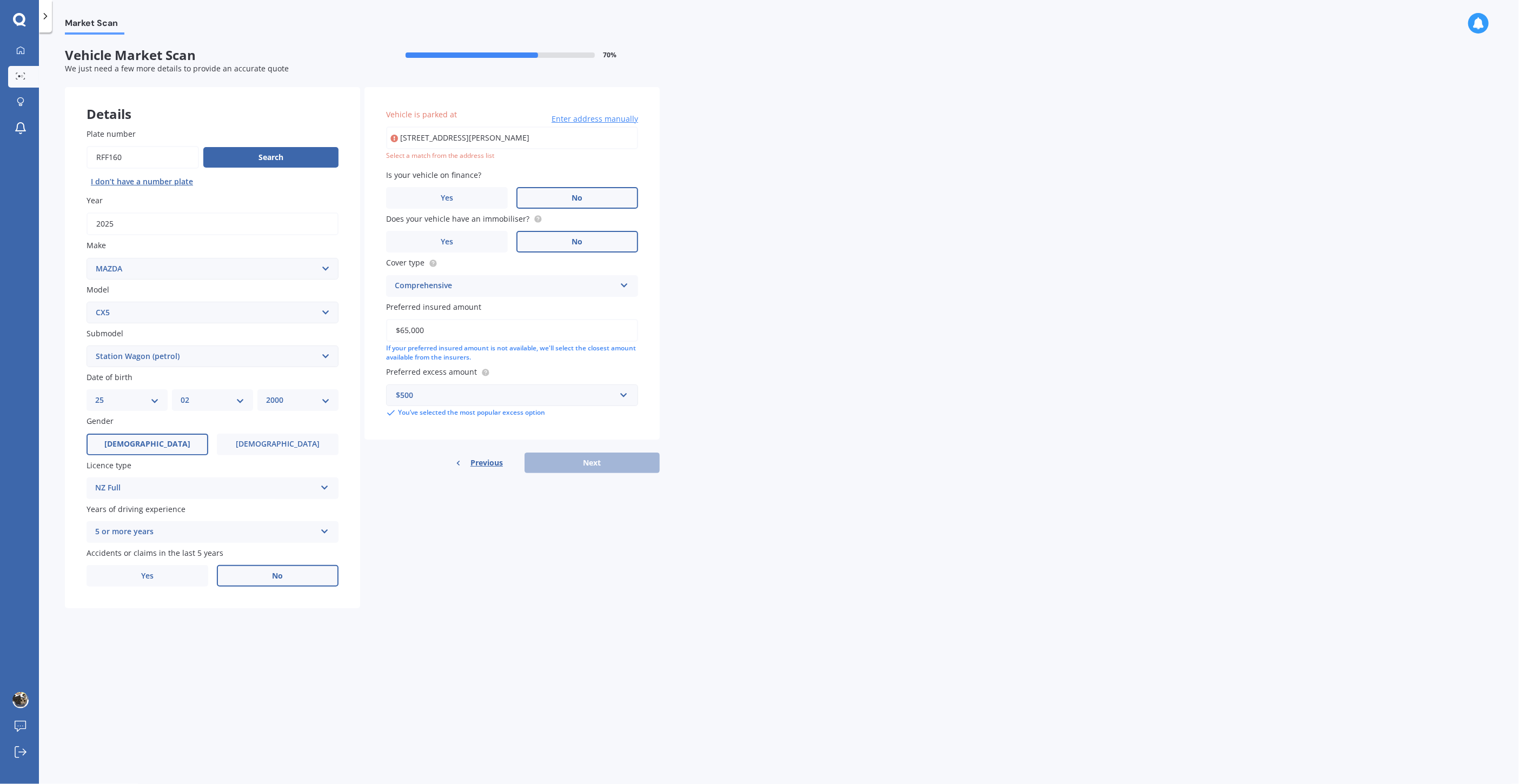
click at [508, 138] on input "[STREET_ADDRESS][PERSON_NAME]" at bounding box center [512, 138] width 252 height 23
click at [564, 154] on div "Select a match from the address list" at bounding box center [512, 156] width 252 height 9
click at [755, 151] on div "Market Scan Vehicle Market Scan 70 % We just need a few more details to provide…" at bounding box center [779, 410] width 1480 height 752
click at [462, 154] on div "Select a match from the address list" at bounding box center [512, 156] width 252 height 9
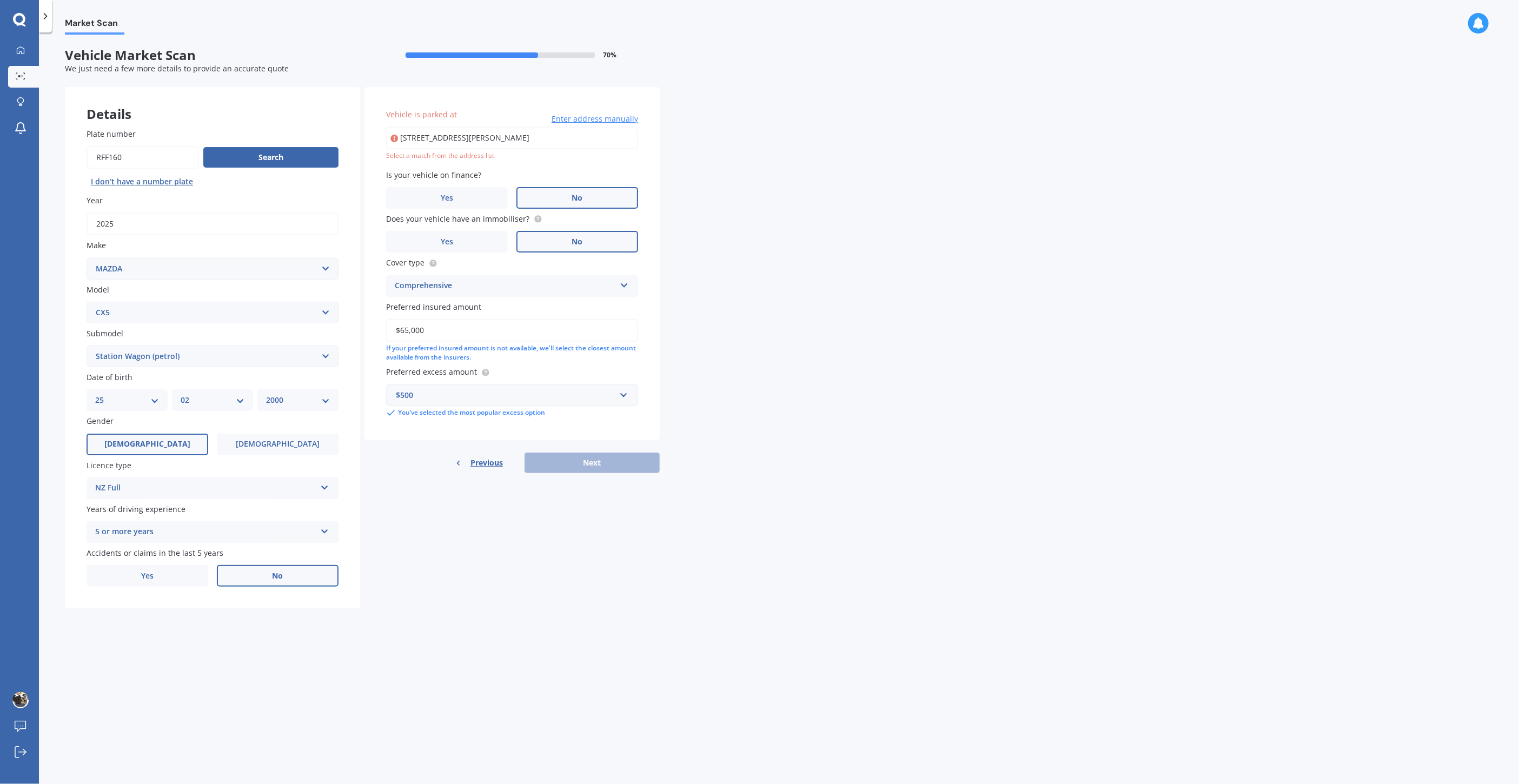
click at [479, 134] on input "[STREET_ADDRESS][PERSON_NAME]" at bounding box center [512, 138] width 252 height 23
click at [562, 134] on input "[STREET_ADDRESS][PERSON_NAME]" at bounding box center [512, 138] width 252 height 23
drag, startPoint x: 562, startPoint y: 134, endPoint x: 414, endPoint y: 143, distance: 148.3
click at [414, 143] on input "[STREET_ADDRESS][PERSON_NAME]" at bounding box center [512, 138] width 252 height 23
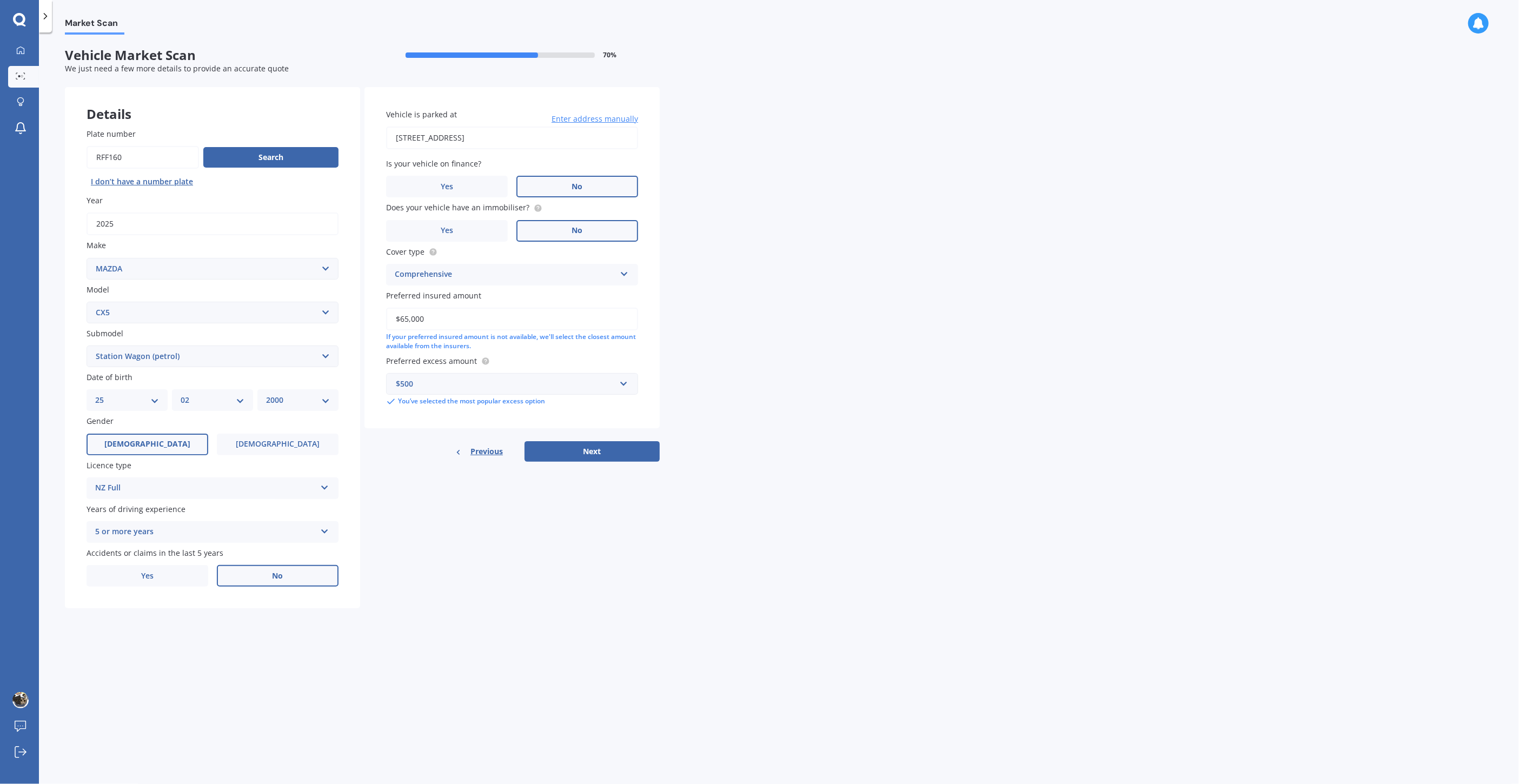
click at [488, 143] on input "[STREET_ADDRESS]" at bounding box center [512, 138] width 252 height 23
click at [504, 135] on input "[STREET_ADDRESS]" at bounding box center [512, 138] width 252 height 23
click at [463, 134] on input "[STREET_ADDRESS]" at bounding box center [512, 138] width 252 height 23
click at [495, 133] on input "[STREET_ADDRESS]" at bounding box center [512, 138] width 252 height 23
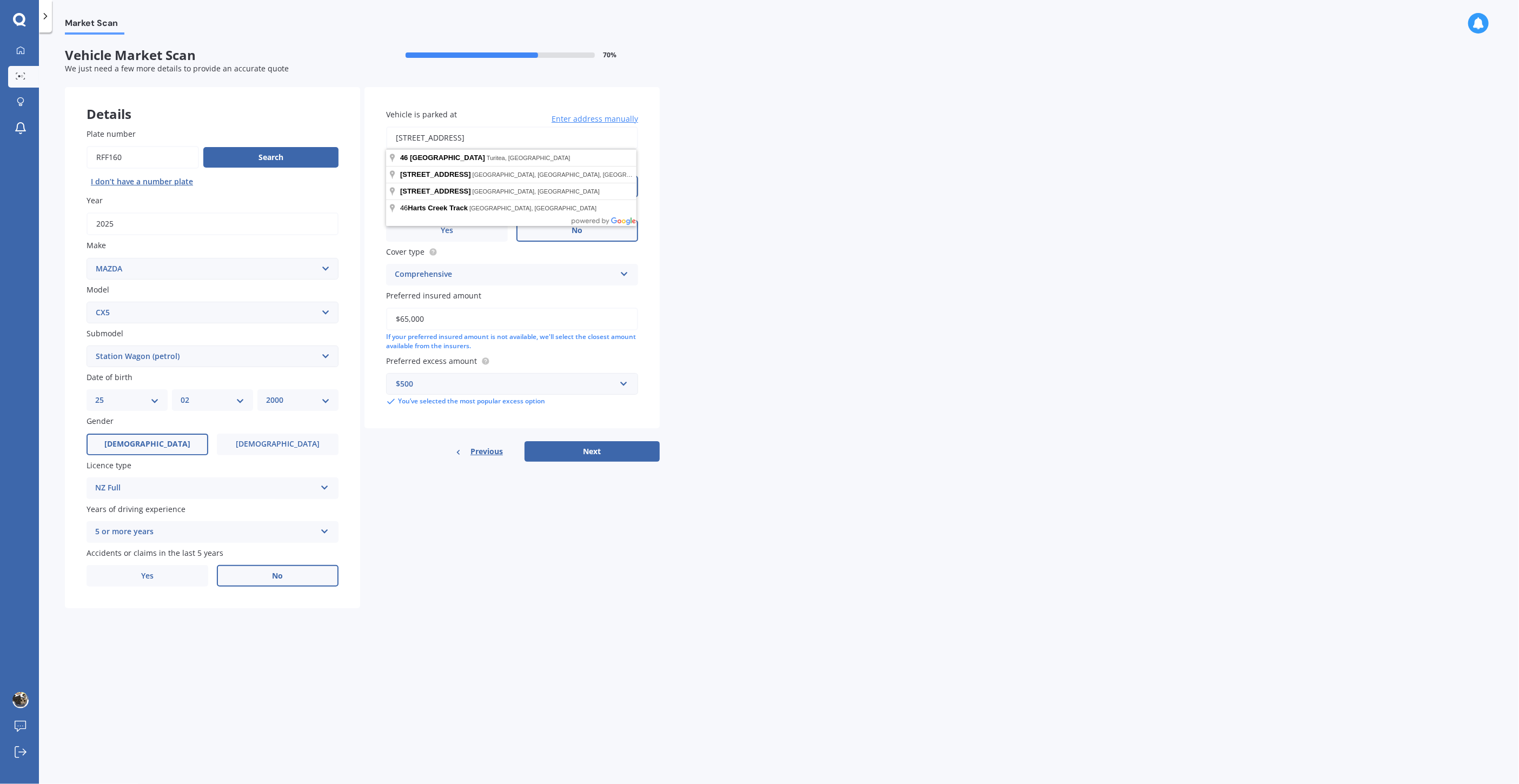
click at [422, 140] on input "[STREET_ADDRESS]" at bounding box center [512, 138] width 252 height 23
click at [426, 138] on input "[STREET_ADDRESS]" at bounding box center [512, 138] width 252 height 23
click at [400, 138] on input "[STREET_ADDRESS][PERSON_NAME]" at bounding box center [512, 138] width 252 height 23
click at [402, 134] on input "[STREET_ADDRESS][PERSON_NAME]" at bounding box center [512, 138] width 252 height 23
click at [809, 209] on div "Market Scan Vehicle Market Scan 70 % We just need a few more details to provide…" at bounding box center [779, 410] width 1480 height 752
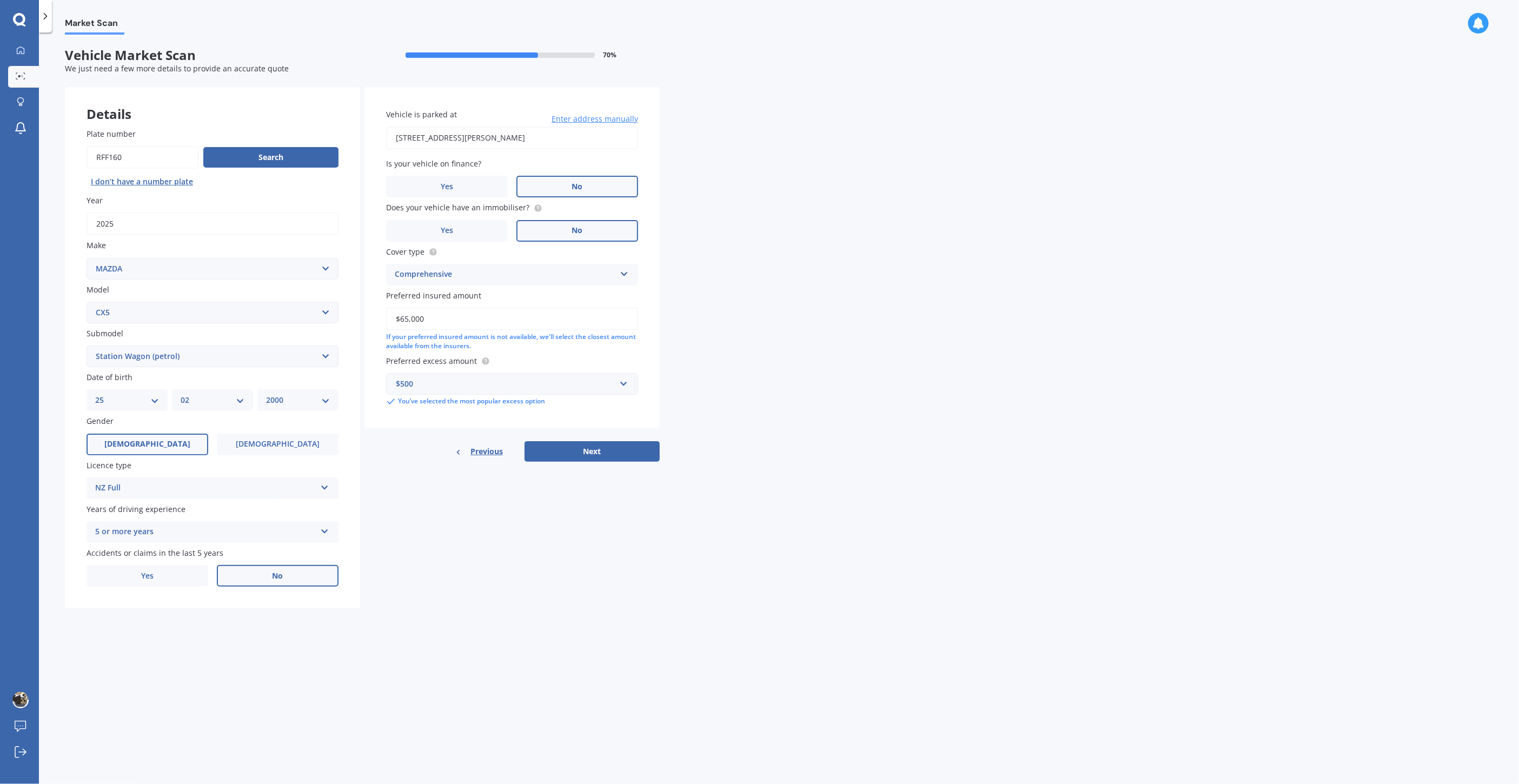
drag, startPoint x: 816, startPoint y: 195, endPoint x: 798, endPoint y: 209, distance: 22.8
click at [814, 194] on div "Market Scan Vehicle Market Scan 70 % We just need a few more details to provide…" at bounding box center [779, 410] width 1480 height 752
click at [629, 456] on button "Next" at bounding box center [592, 451] width 135 height 21
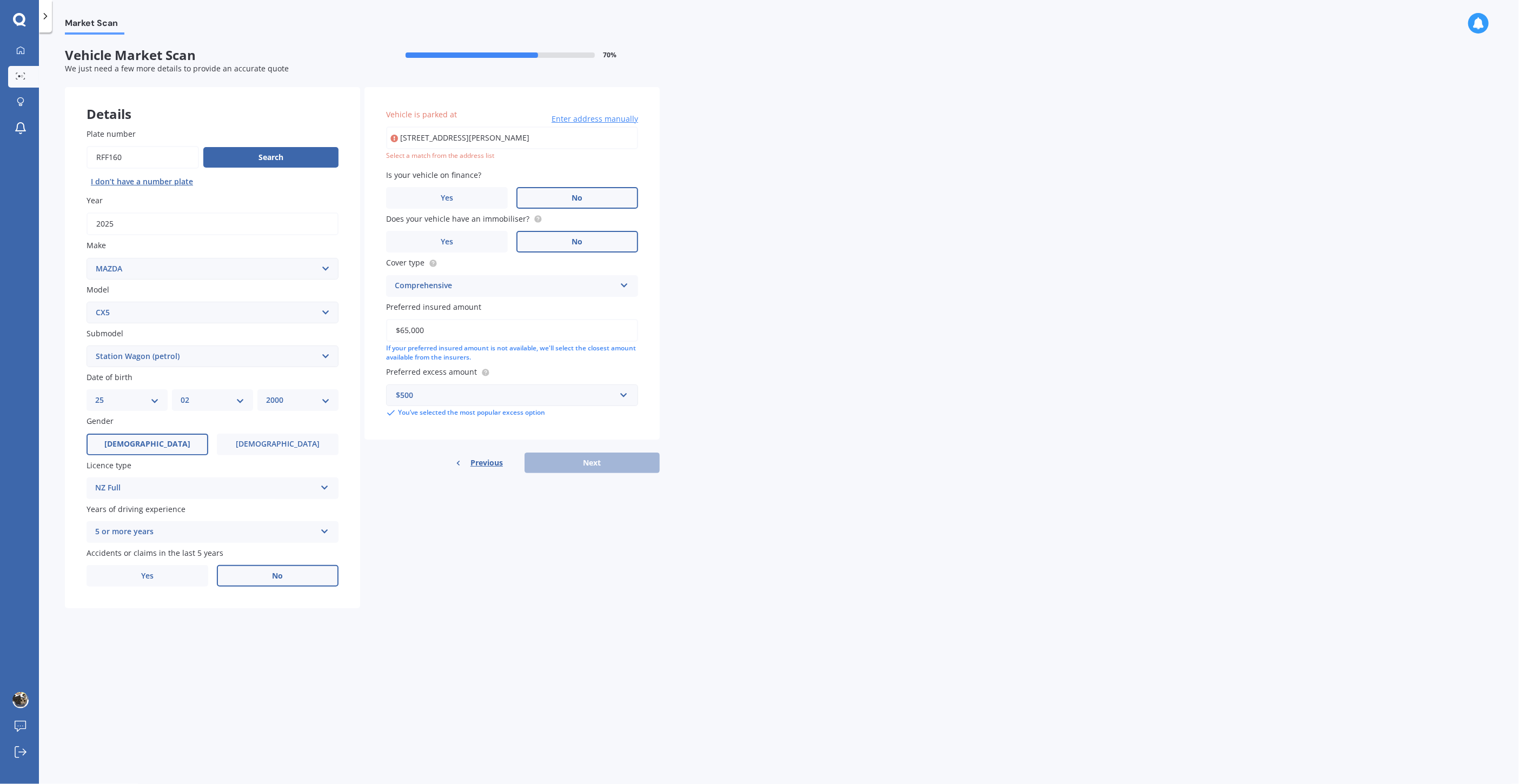
type input "[STREET_ADDRESS][PERSON_NAME]"
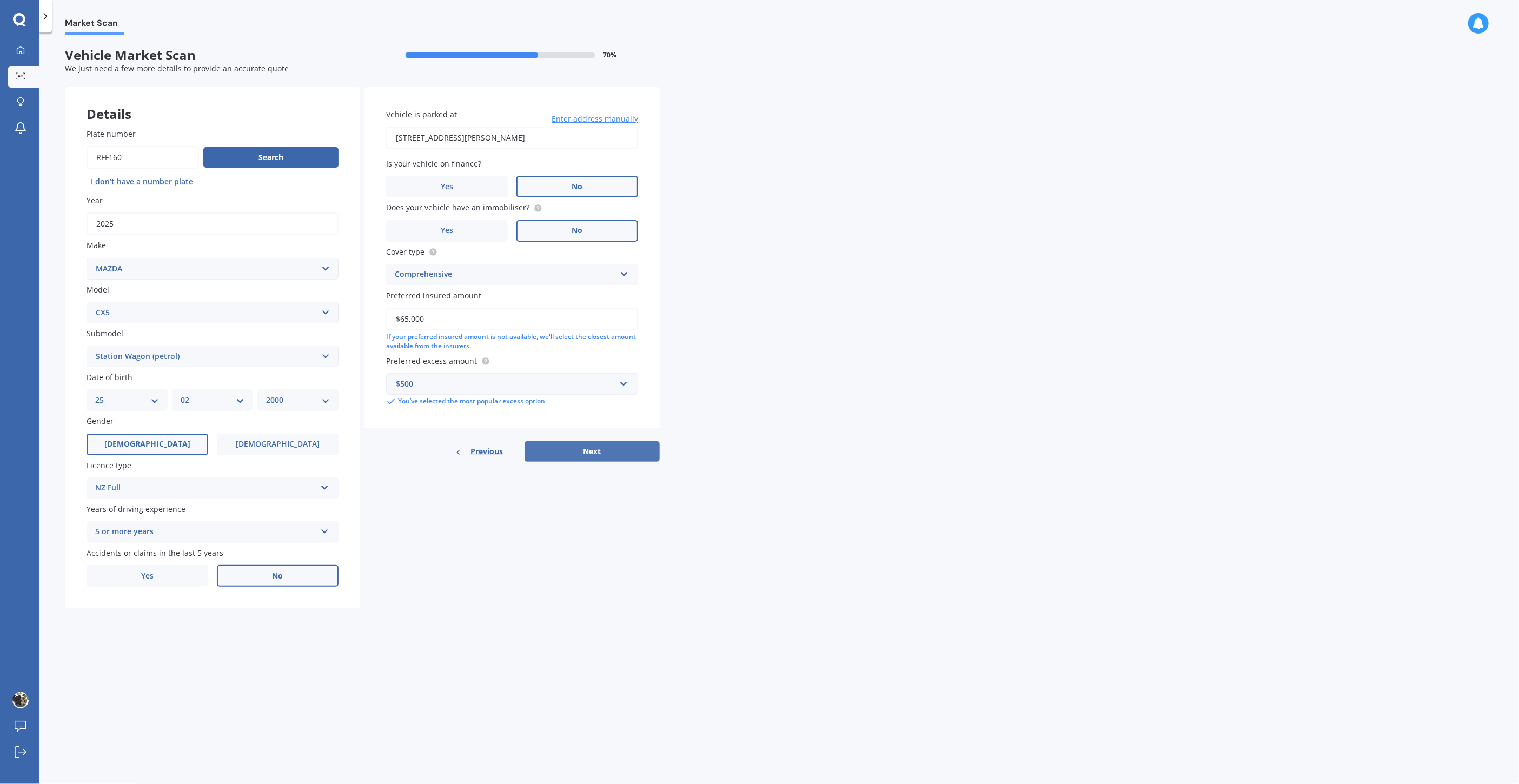
click at [636, 447] on button "Next" at bounding box center [592, 451] width 135 height 21
select select "25"
select select "02"
select select "2000"
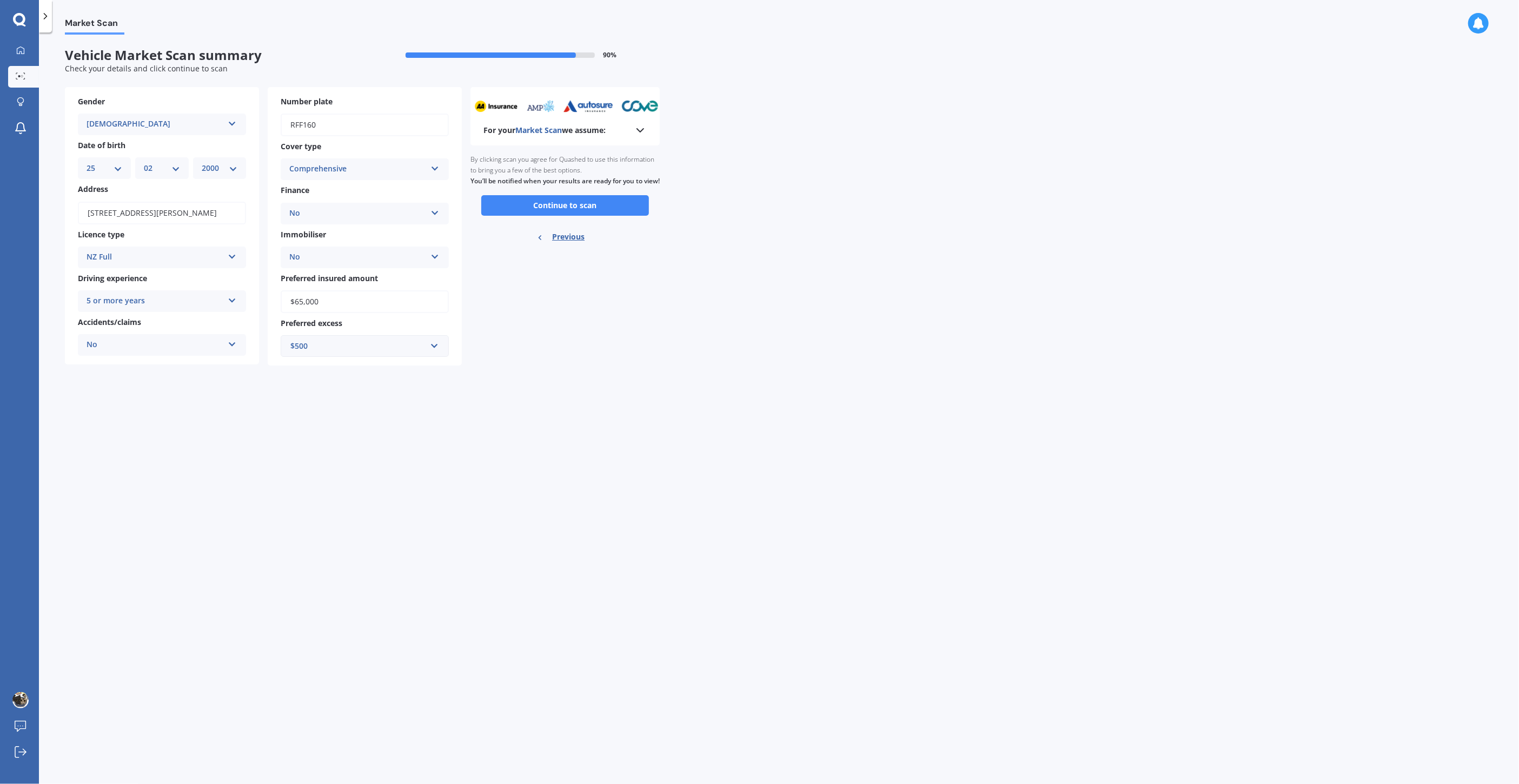
click at [642, 134] on icon at bounding box center [640, 130] width 13 height 13
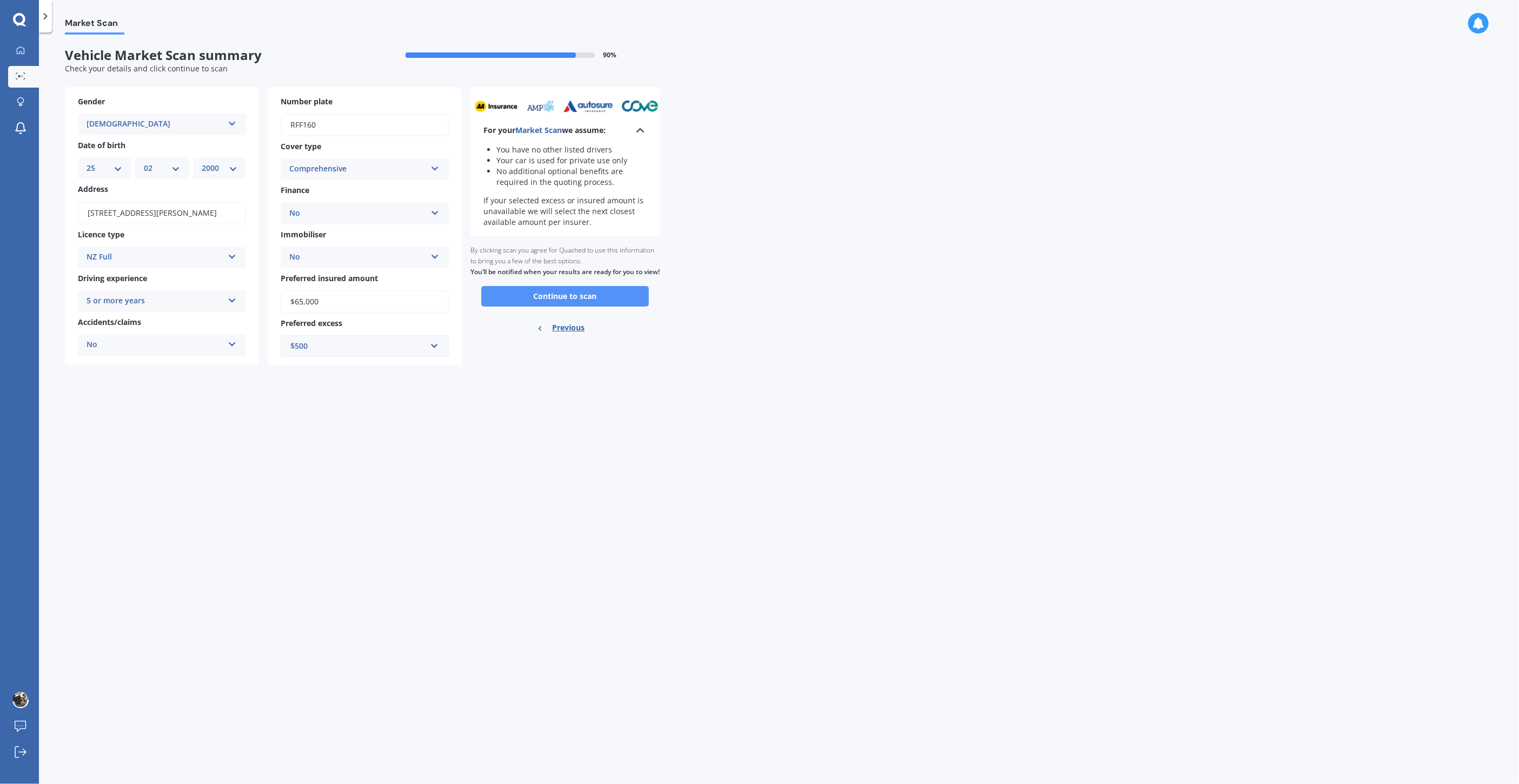
click at [620, 303] on button "Continue to scan" at bounding box center [565, 296] width 167 height 21
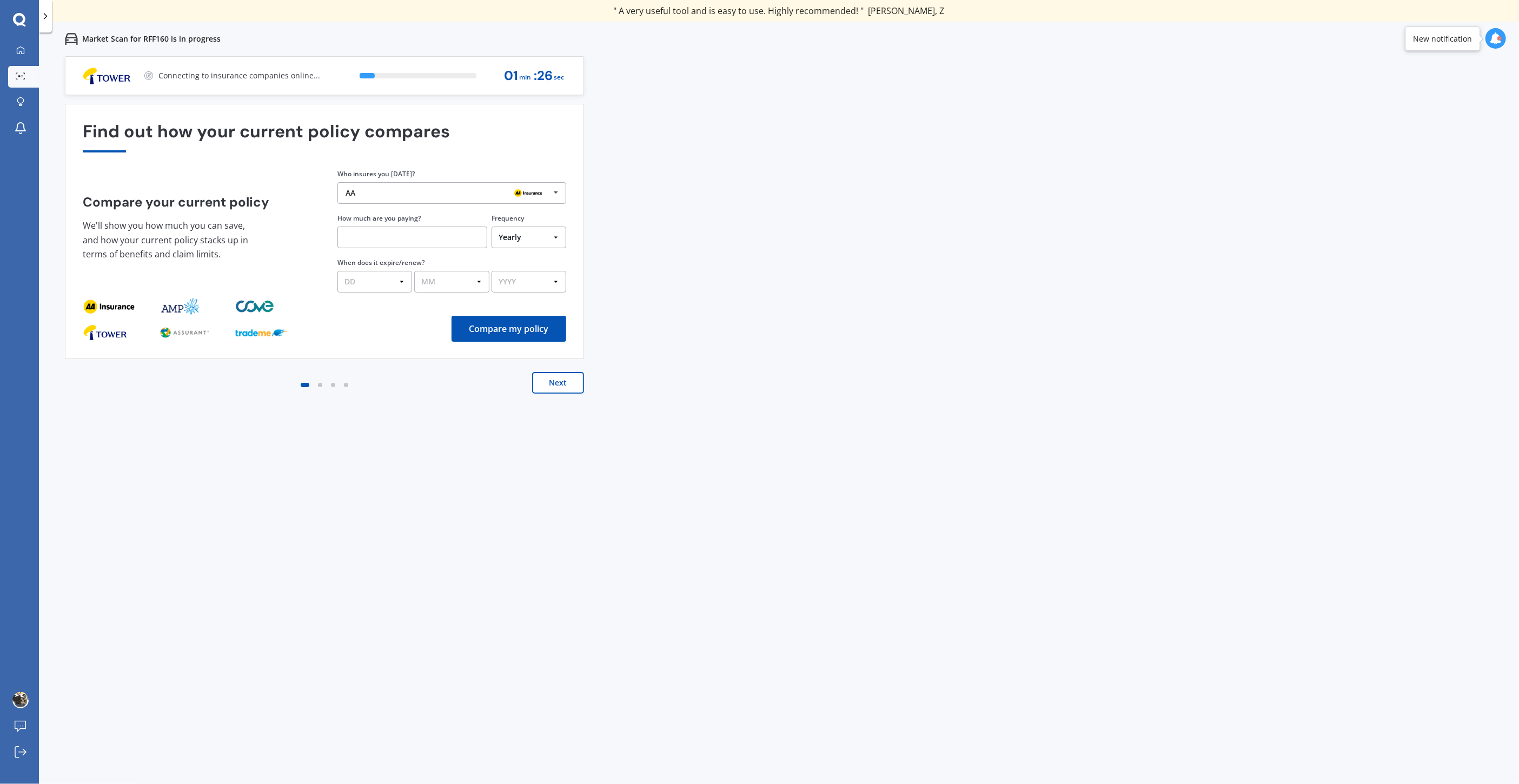
click at [534, 192] on img at bounding box center [528, 193] width 35 height 13
click at [848, 306] on div "Previous 60,000+ Kiwis have signed up to shop and save on insurance with us " H…" at bounding box center [779, 448] width 1480 height 784
click at [553, 186] on icon at bounding box center [556, 193] width 17 height 20
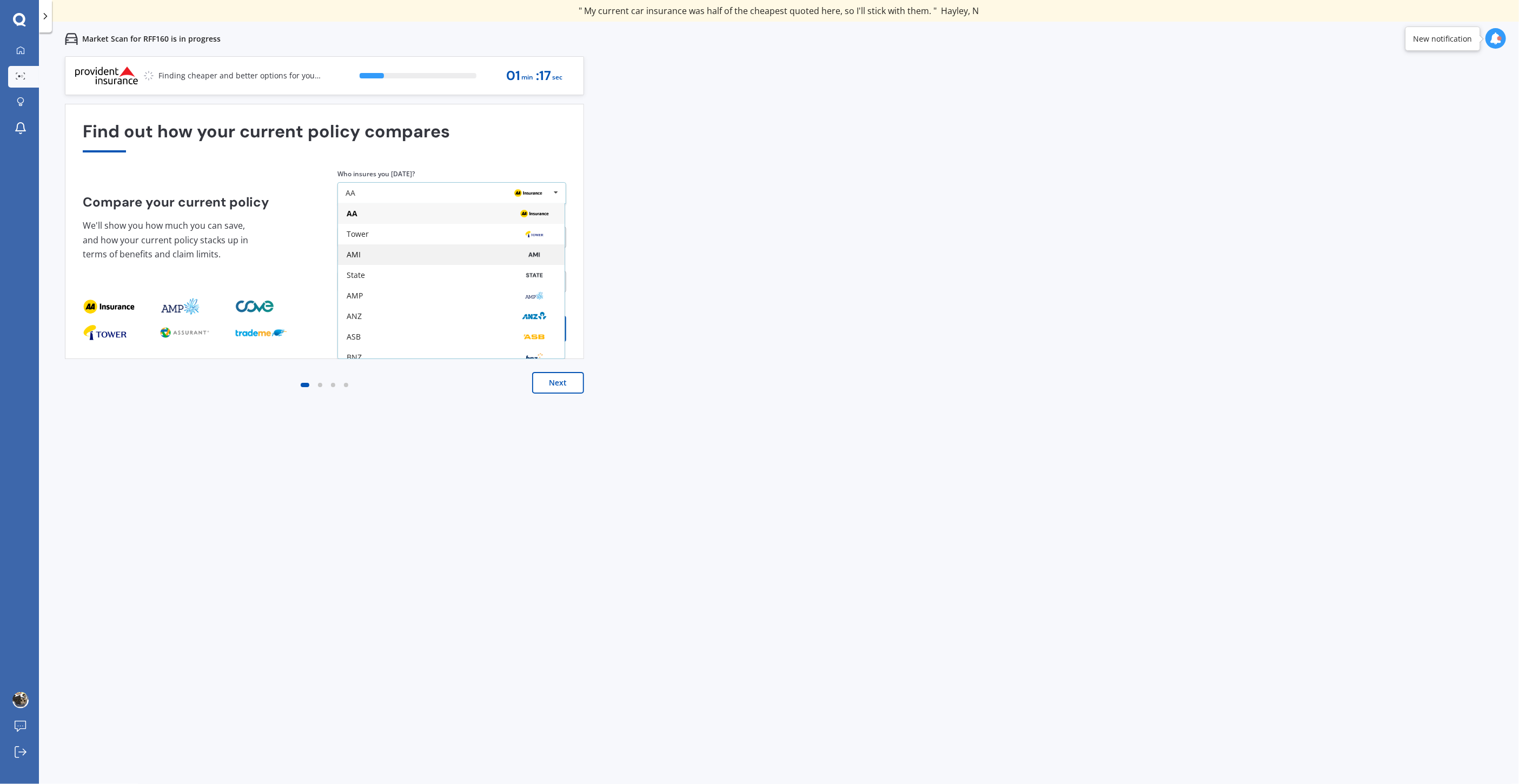
click at [435, 259] on div "AMI" at bounding box center [451, 255] width 209 height 9
click at [442, 240] on input "text" at bounding box center [412, 237] width 150 height 22
click at [679, 246] on div "Previous 60,000+ Kiwis have signed up to shop and save on insurance with us " H…" at bounding box center [779, 448] width 1480 height 784
click at [566, 384] on button "Next" at bounding box center [558, 383] width 52 height 22
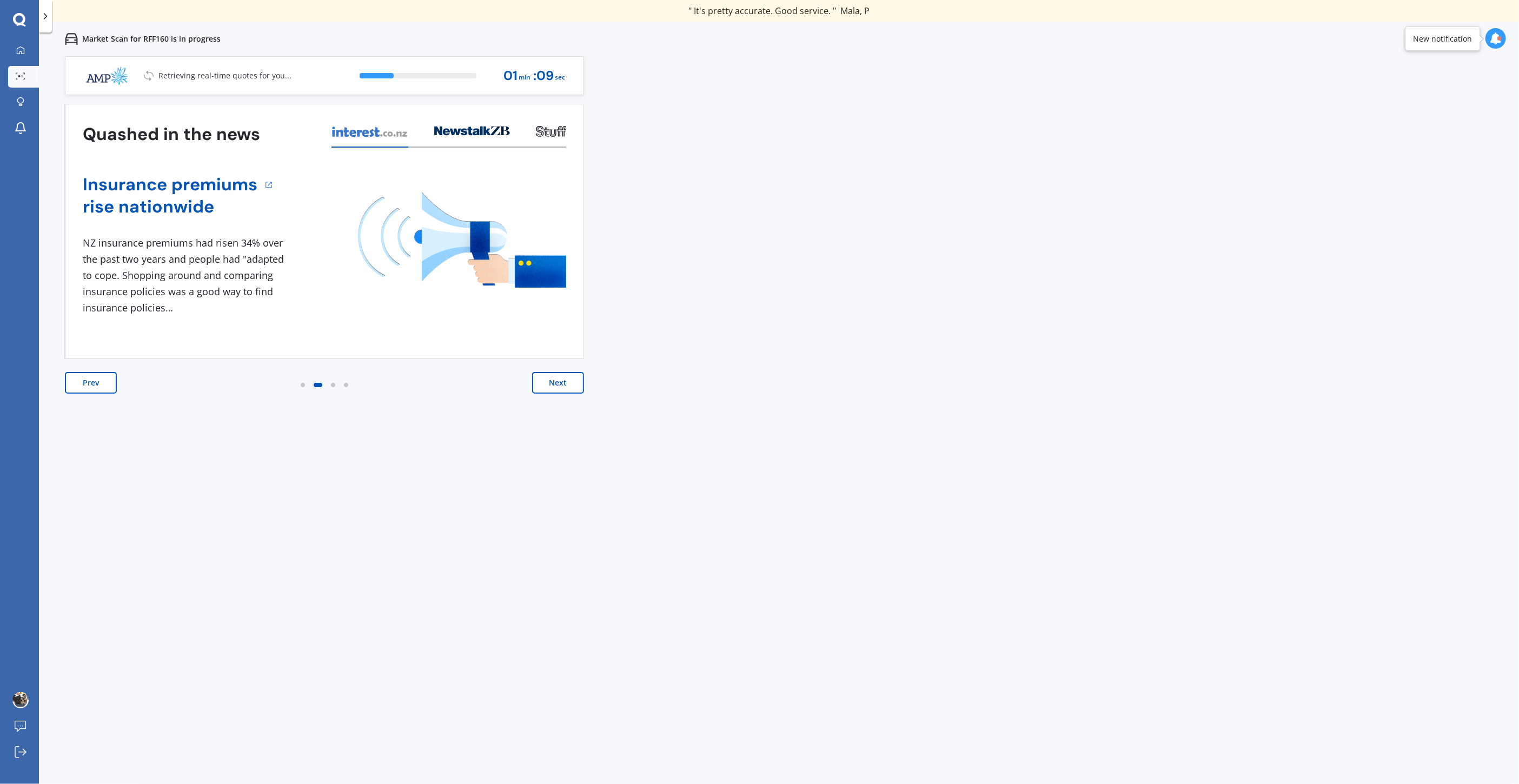
click at [559, 380] on button "Next" at bounding box center [558, 383] width 52 height 22
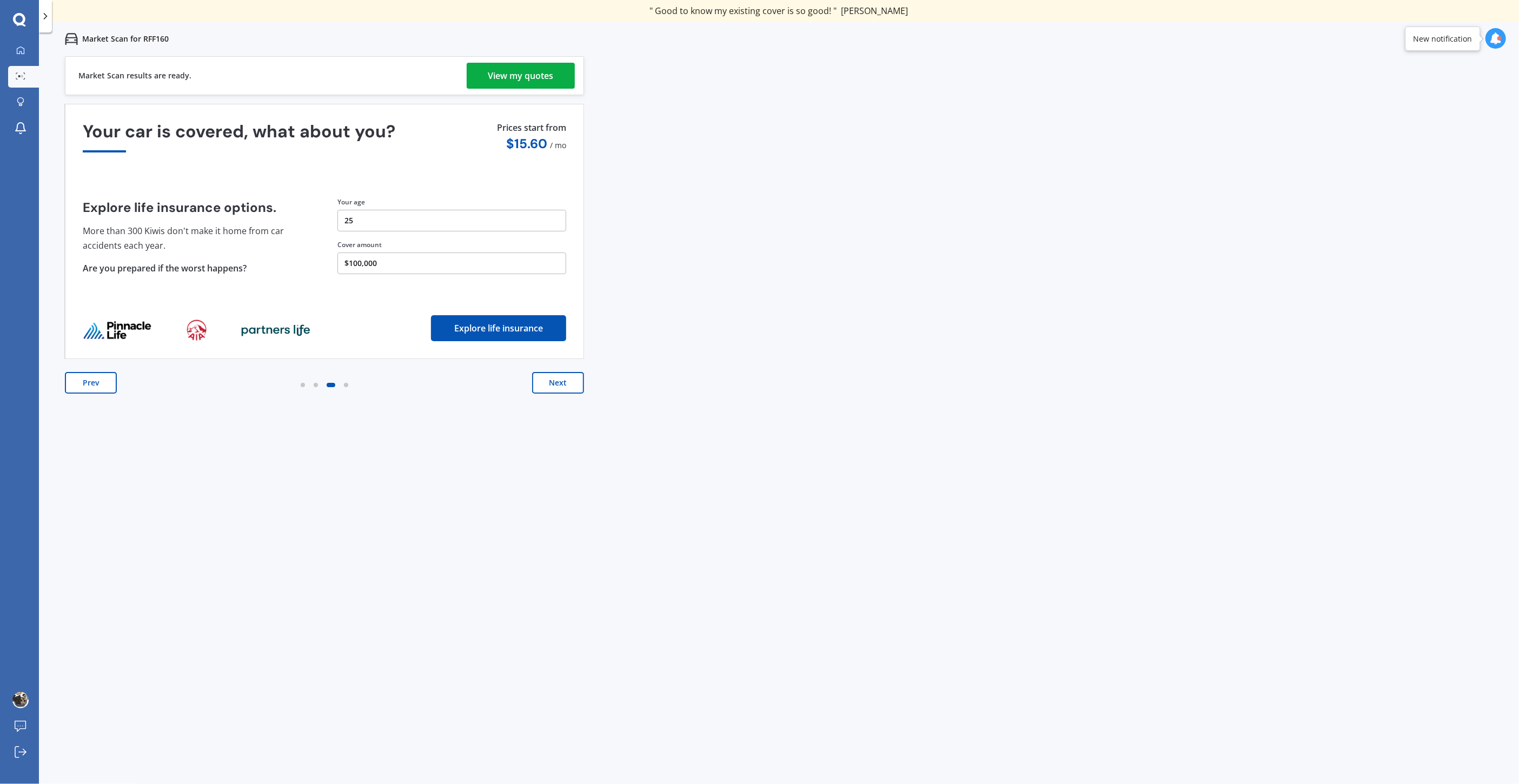
click at [559, 75] on link "View my quotes" at bounding box center [520, 75] width 108 height 26
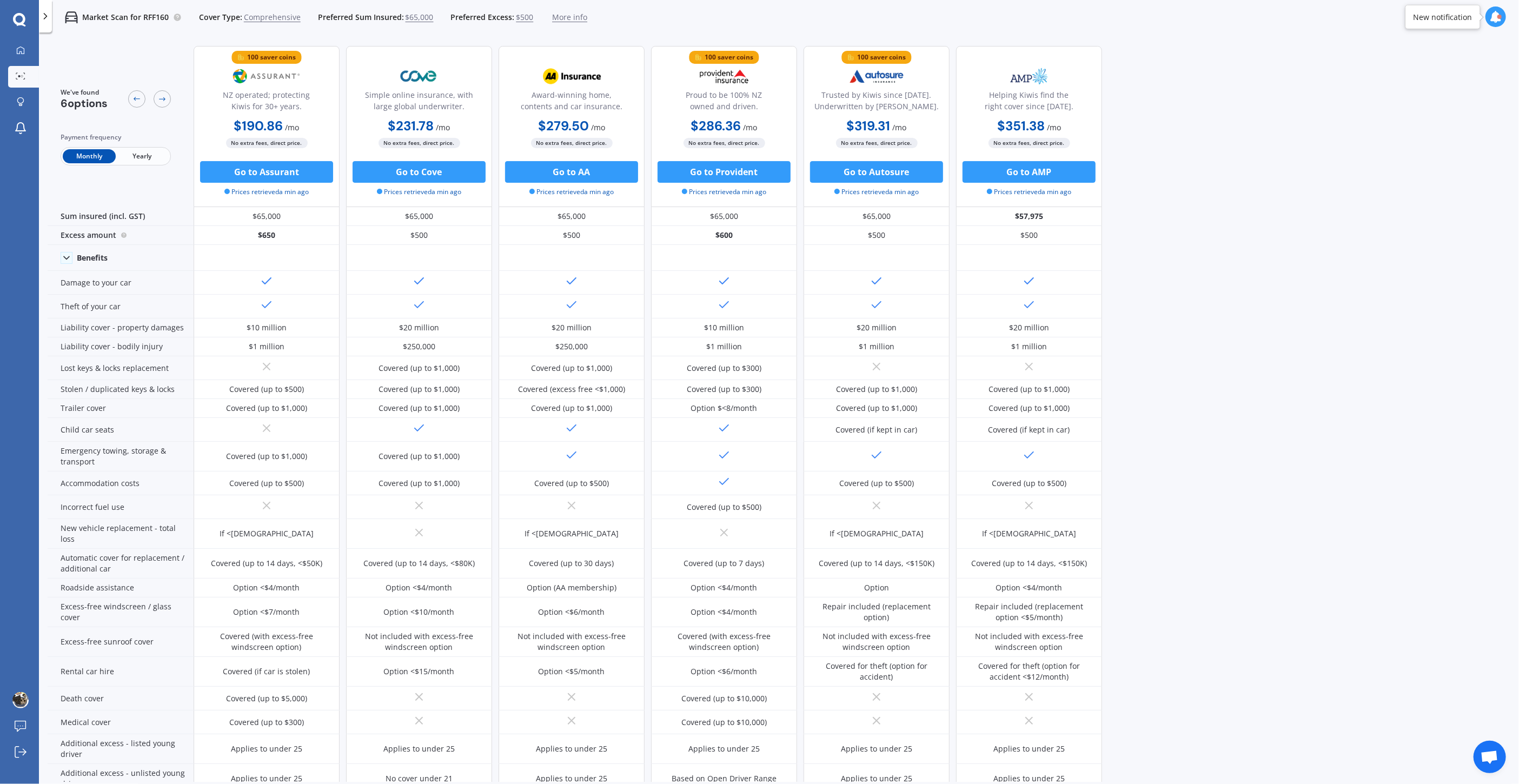
click at [140, 156] on span "Yearly" at bounding box center [142, 156] width 53 height 14
click at [164, 91] on div at bounding box center [162, 98] width 17 height 17
click at [167, 101] on div at bounding box center [162, 98] width 17 height 17
click at [127, 101] on div "We've found 6 options" at bounding box center [116, 99] width 110 height 22
click at [133, 101] on icon at bounding box center [137, 98] width 9 height 9
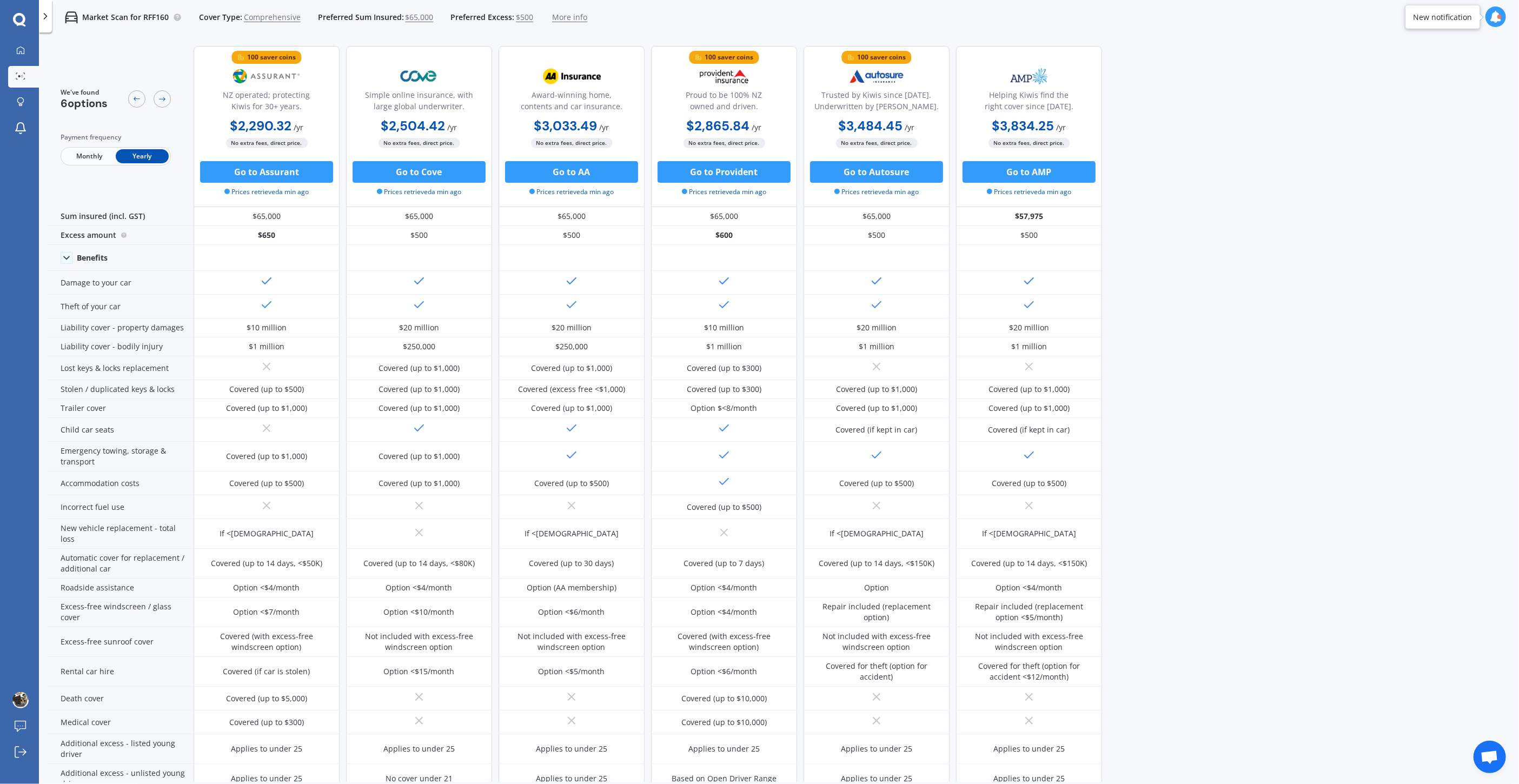
click at [565, 16] on span "More info" at bounding box center [570, 17] width 35 height 11
